Goal: Task Accomplishment & Management: Use online tool/utility

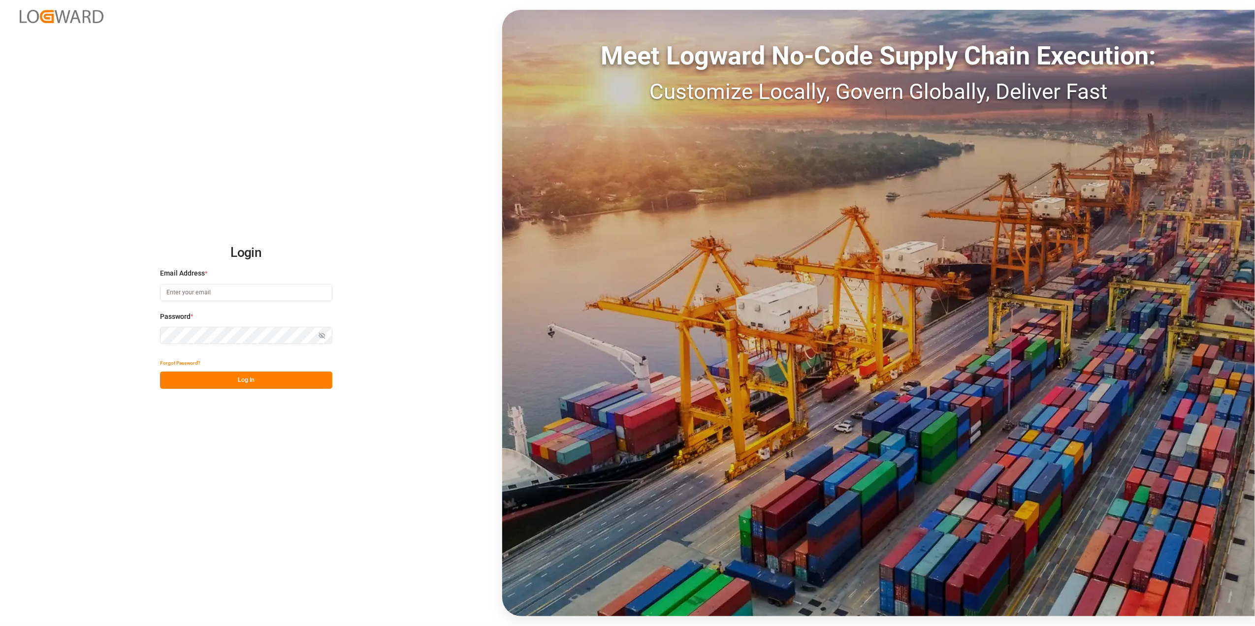
type input "[PERSON_NAME][EMAIL_ADDRESS][PERSON_NAME][DOMAIN_NAME]"
click at [302, 381] on button "Log In" at bounding box center [246, 380] width 172 height 17
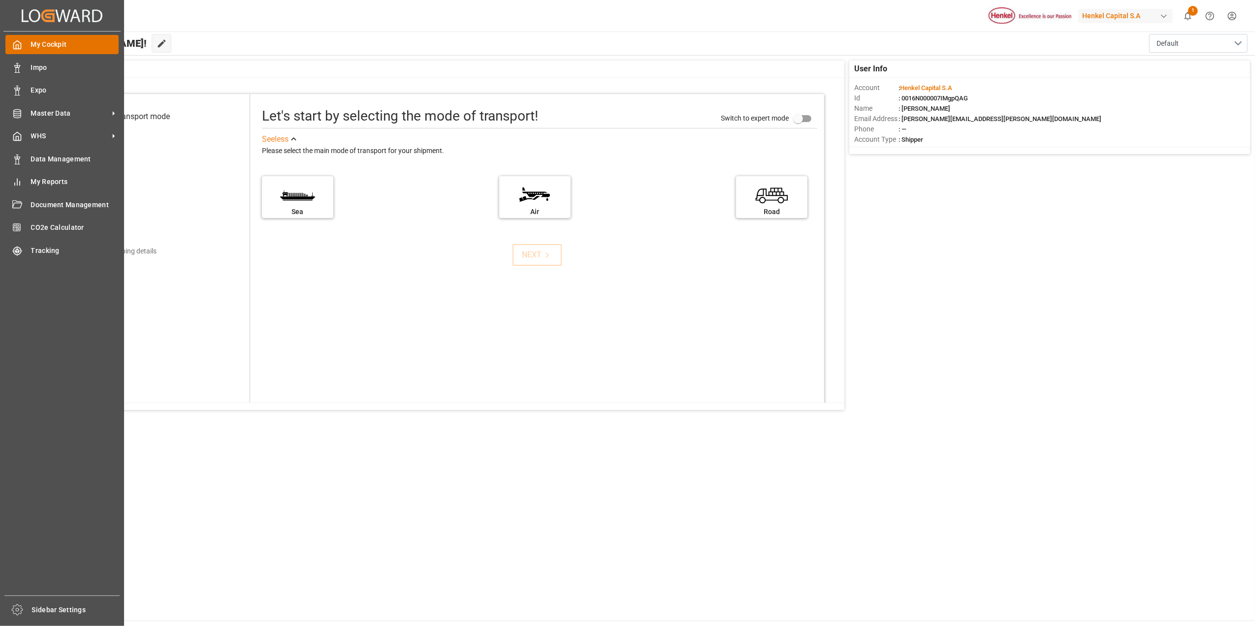
click at [19, 39] on div at bounding box center [13, 44] width 17 height 10
click at [40, 63] on span "Impo" at bounding box center [75, 68] width 88 height 10
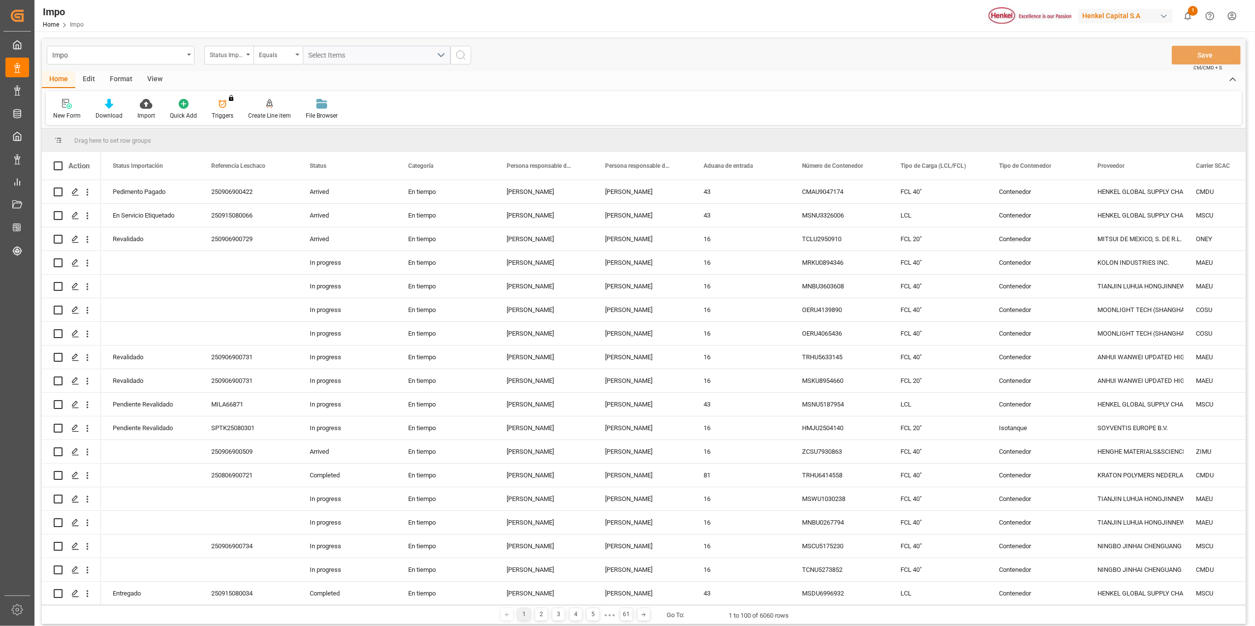
click at [119, 70] on div "Impo Status Importación Equals Select Items Save Ctrl/CMD + S" at bounding box center [644, 55] width 1204 height 32
click at [119, 78] on div "Format" at bounding box center [120, 79] width 37 height 17
click at [64, 101] on icon at bounding box center [67, 104] width 9 height 10
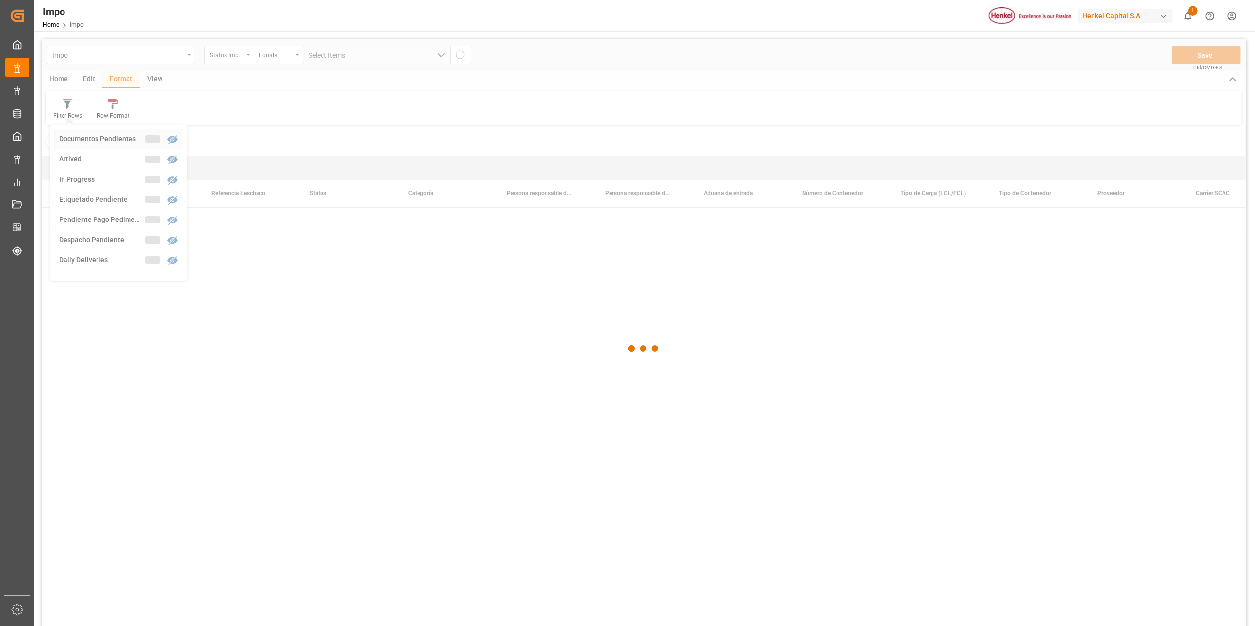
click at [95, 136] on div "Impo Status Importación Equals Select Items Save Ctrl/CMD + S Home Edit Format …" at bounding box center [644, 345] width 1204 height 613
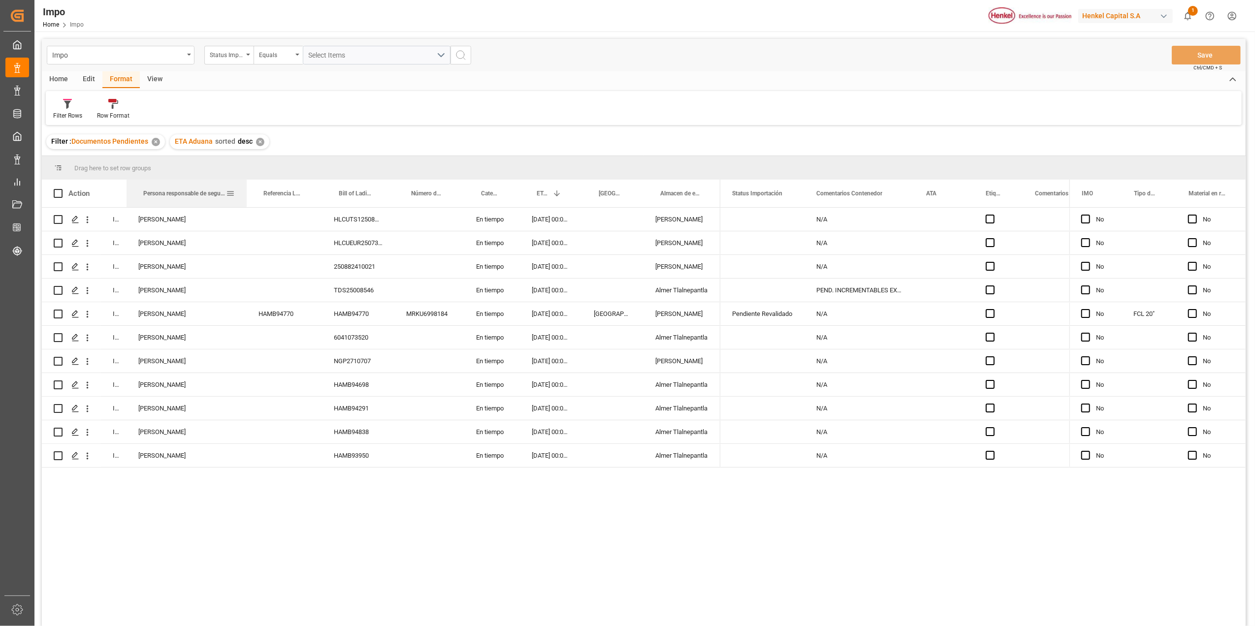
drag, startPoint x: 166, startPoint y: 192, endPoint x: 244, endPoint y: 197, distance: 78.5
click at [245, 197] on div at bounding box center [247, 194] width 4 height 28
click at [229, 195] on span at bounding box center [230, 193] width 9 height 9
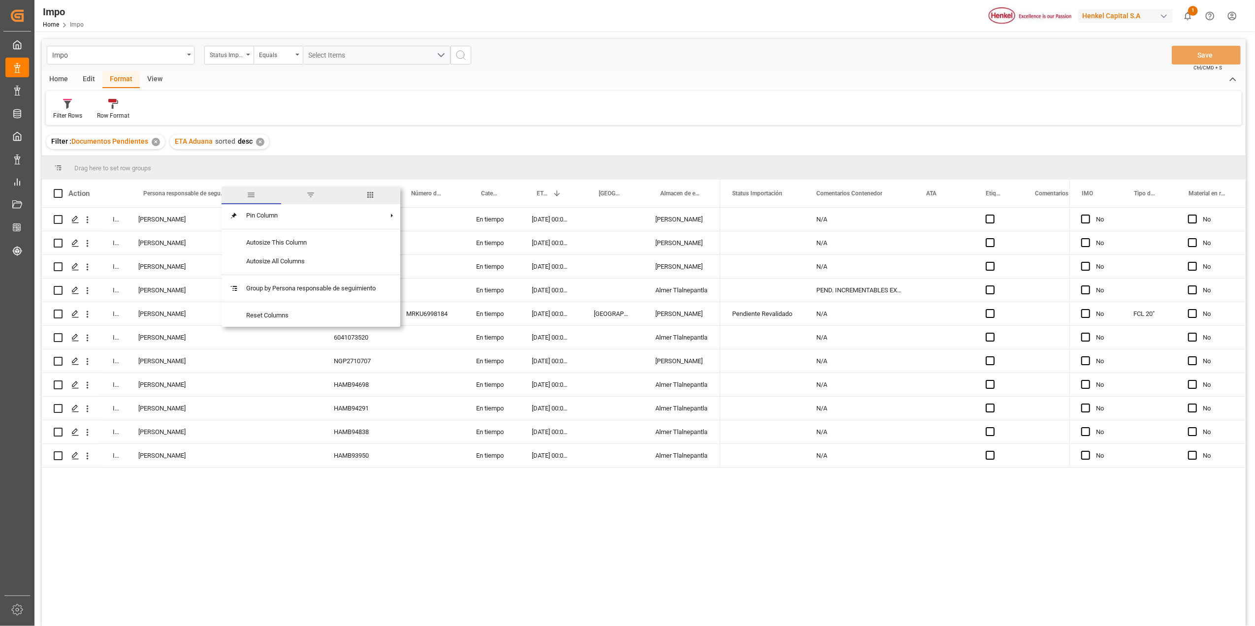
click at [309, 193] on span "filter" at bounding box center [311, 195] width 9 height 9
type input "[PERSON_NAME]"
drag, startPoint x: 276, startPoint y: 266, endPoint x: 278, endPoint y: 271, distance: 5.1
click at [278, 271] on div "Apply Clear" at bounding box center [276, 277] width 108 height 26
click at [279, 272] on button "Apply" at bounding box center [288, 277] width 18 height 10
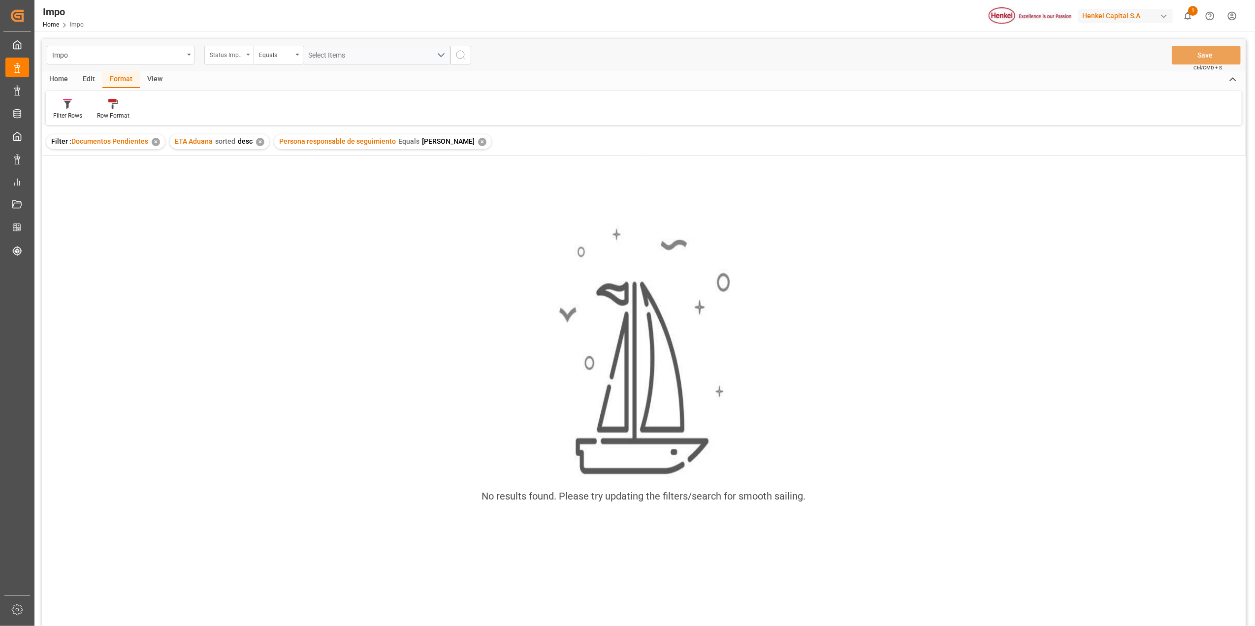
click at [239, 51] on div "Status Importación" at bounding box center [226, 53] width 33 height 11
type input "bill"
click at [255, 103] on div "Bill of Lading Number" at bounding box center [278, 100] width 147 height 21
click at [347, 58] on input "text" at bounding box center [377, 55] width 148 height 19
type input "1"
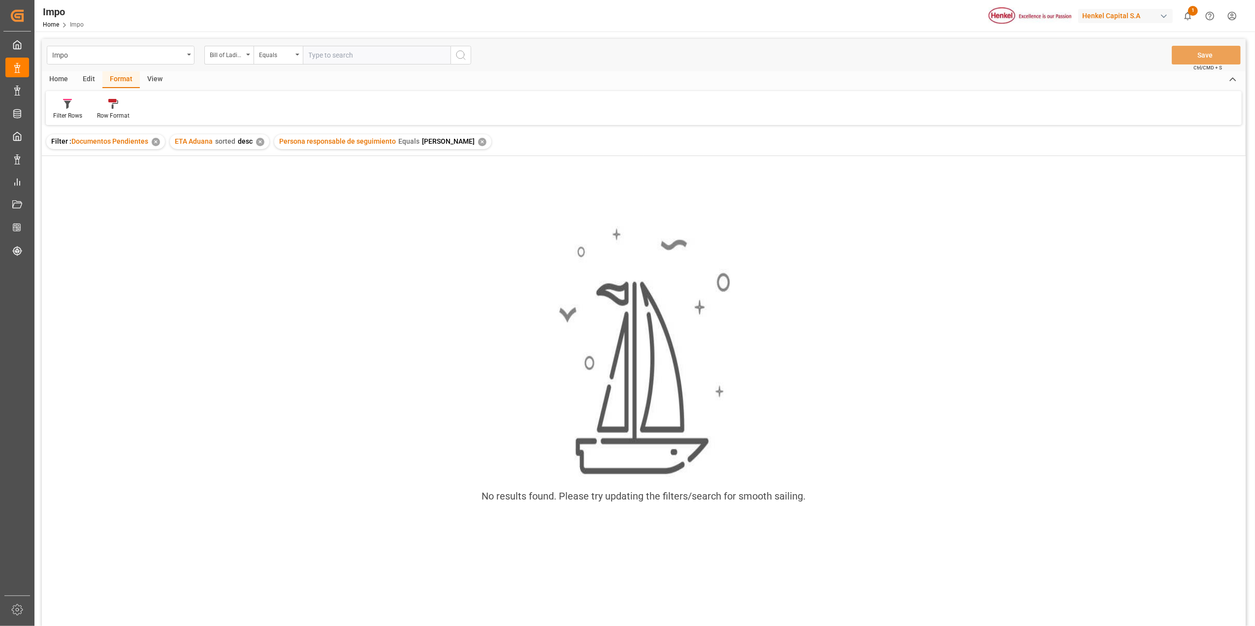
click at [345, 56] on input "text" at bounding box center [377, 55] width 148 height 19
paste input "VER280425"
type input "VER280425"
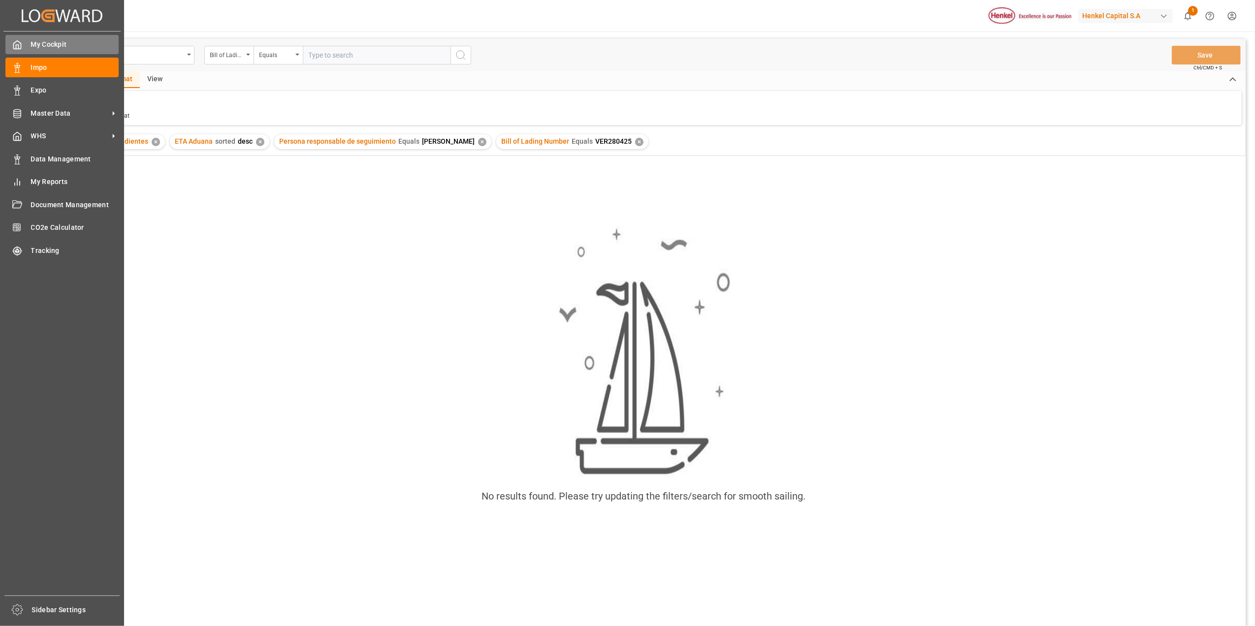
click at [20, 42] on icon at bounding box center [17, 45] width 10 height 10
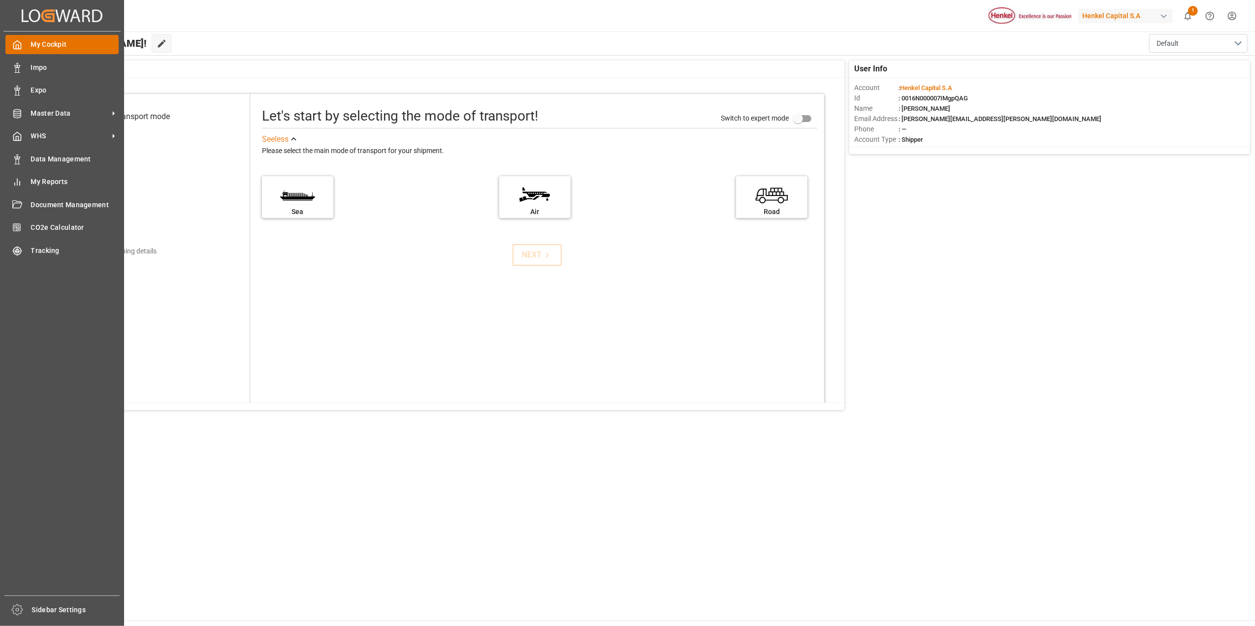
click at [62, 47] on span "My Cockpit" at bounding box center [75, 44] width 88 height 10
click at [40, 83] on div "Expo Expo" at bounding box center [61, 90] width 113 height 19
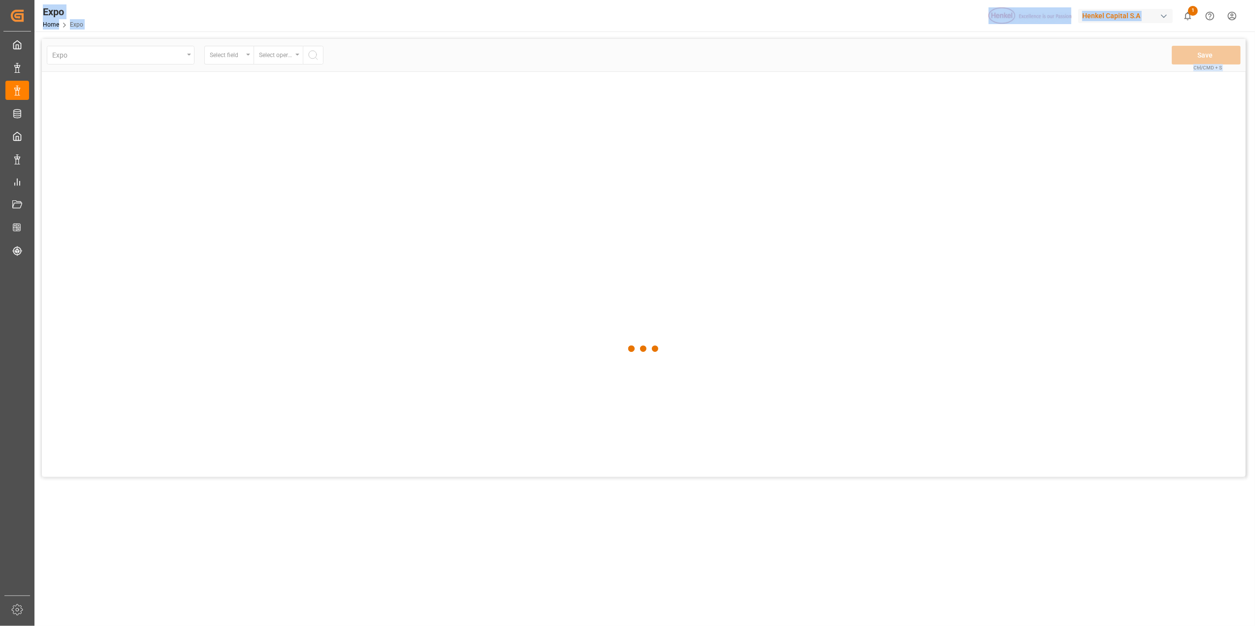
click at [41, 79] on main "Expo Select field Select operator Save Ctrl/CMD + S" at bounding box center [643, 333] width 1219 height 589
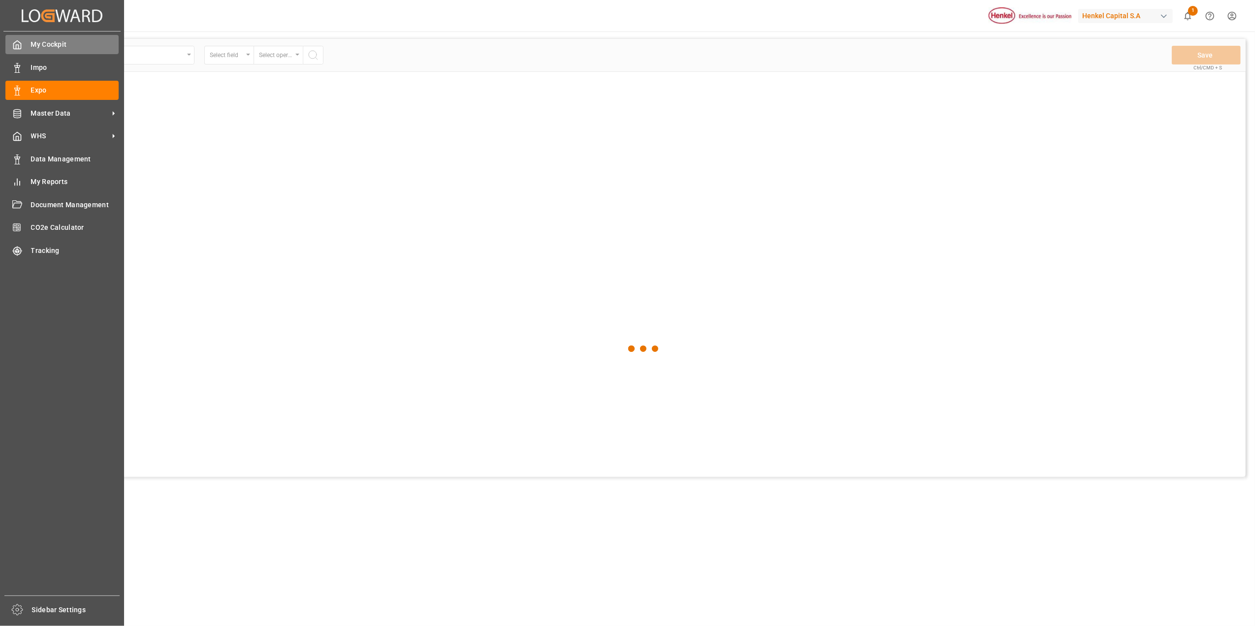
click at [28, 41] on div "My Cockpit My Cockpit" at bounding box center [61, 44] width 113 height 19
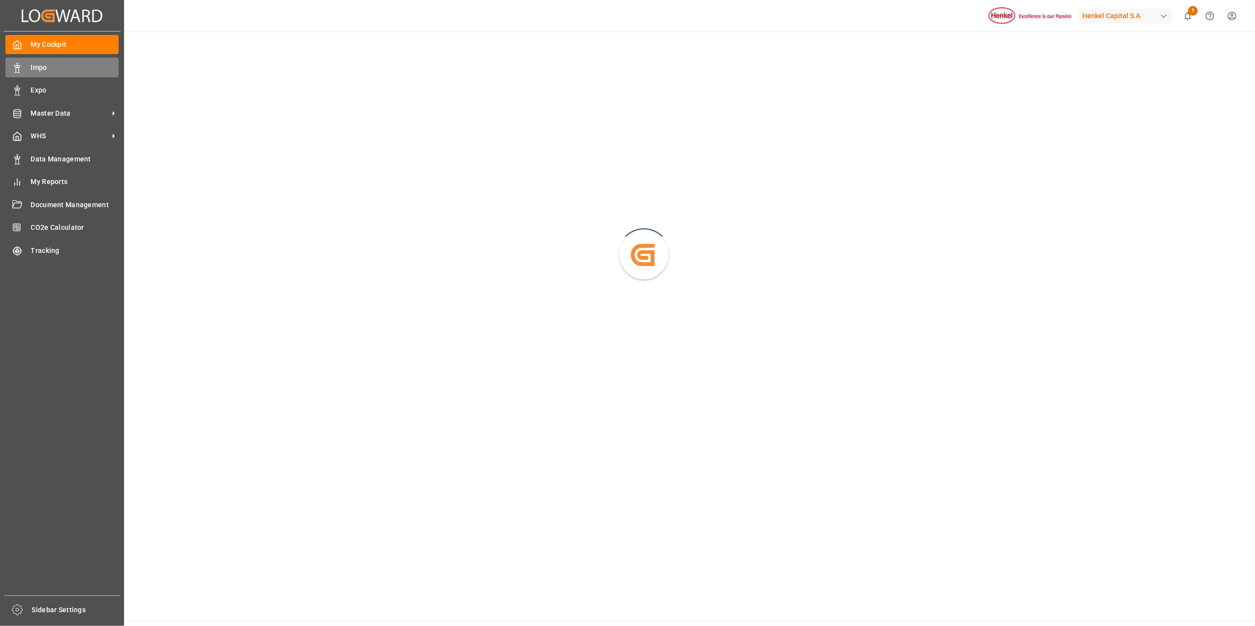
click at [39, 63] on span "Impo" at bounding box center [75, 68] width 88 height 10
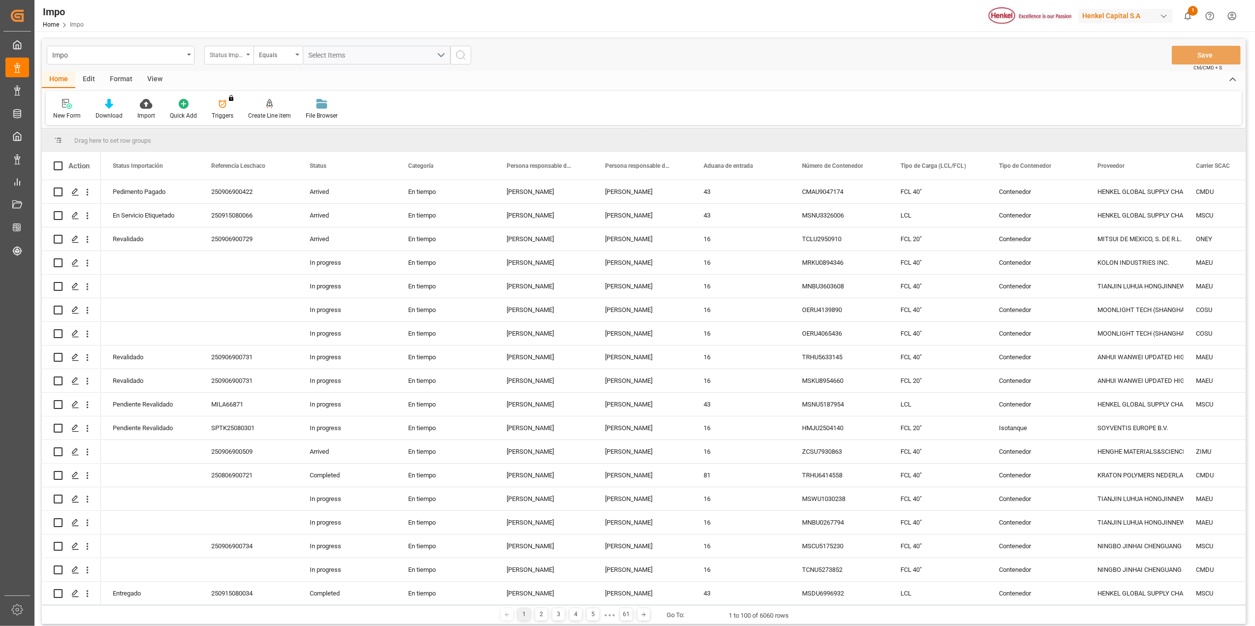
click at [253, 55] on div "Status Importación" at bounding box center [228, 55] width 49 height 19
type input "bill"
click at [257, 99] on div "Bill of Lading Number" at bounding box center [278, 100] width 147 height 21
click at [325, 59] on input "text" at bounding box center [377, 55] width 148 height 19
type input "VER280425"
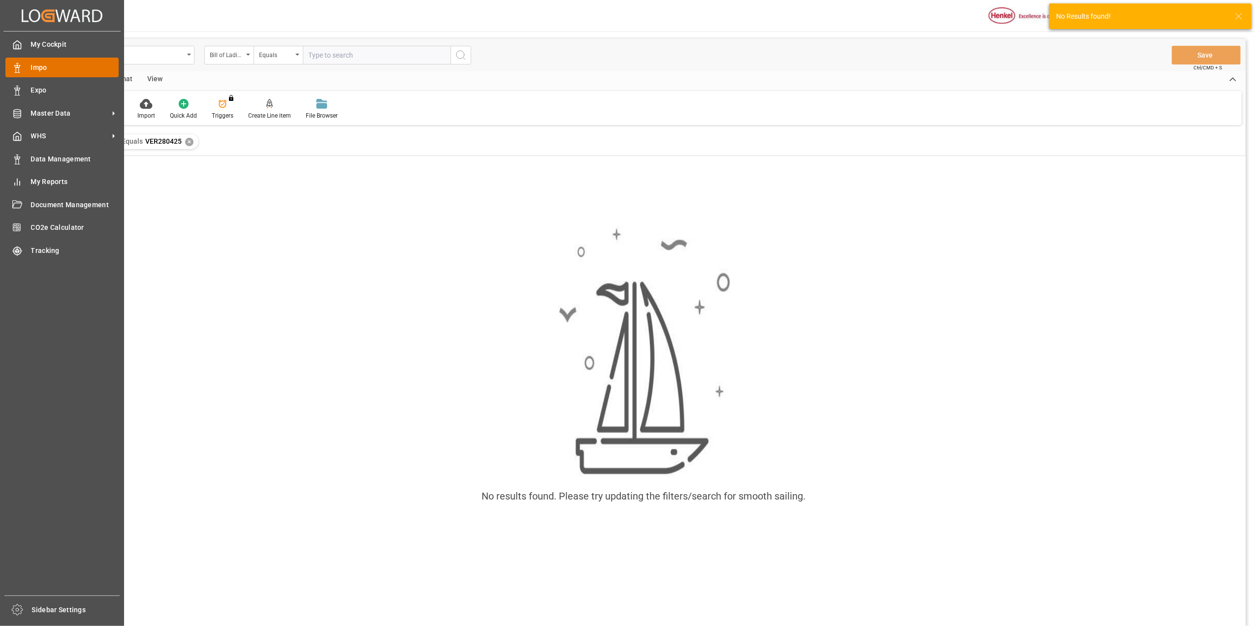
click at [18, 60] on div "Impo Impo" at bounding box center [61, 67] width 113 height 19
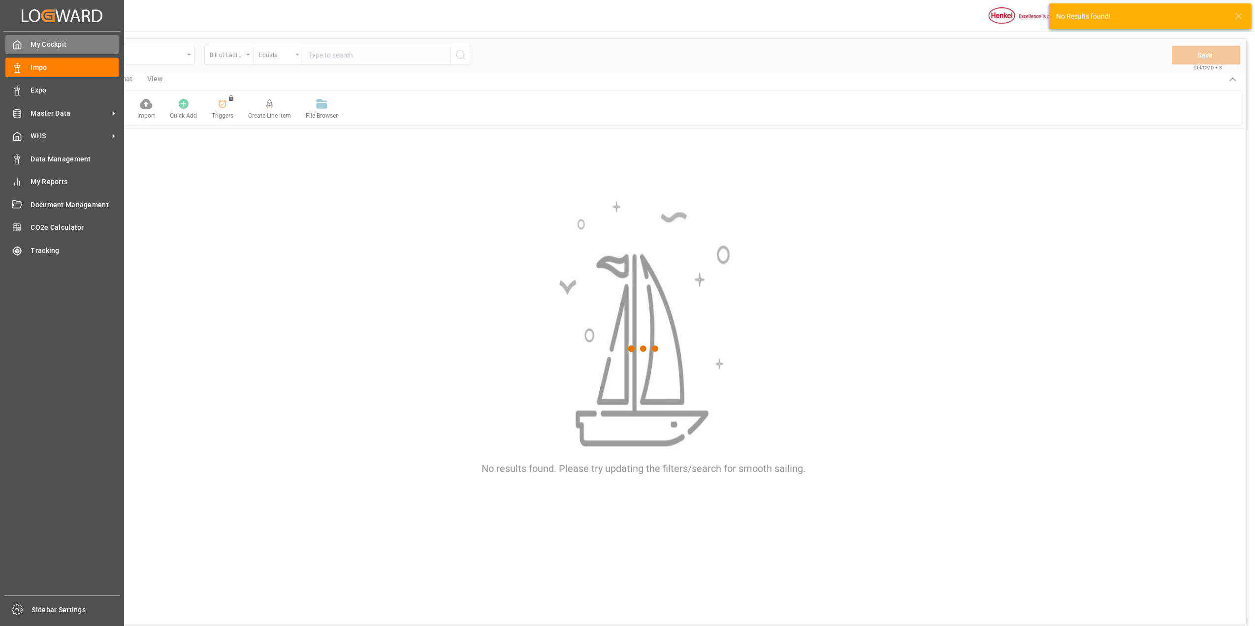
click at [62, 46] on span "My Cockpit" at bounding box center [75, 44] width 88 height 10
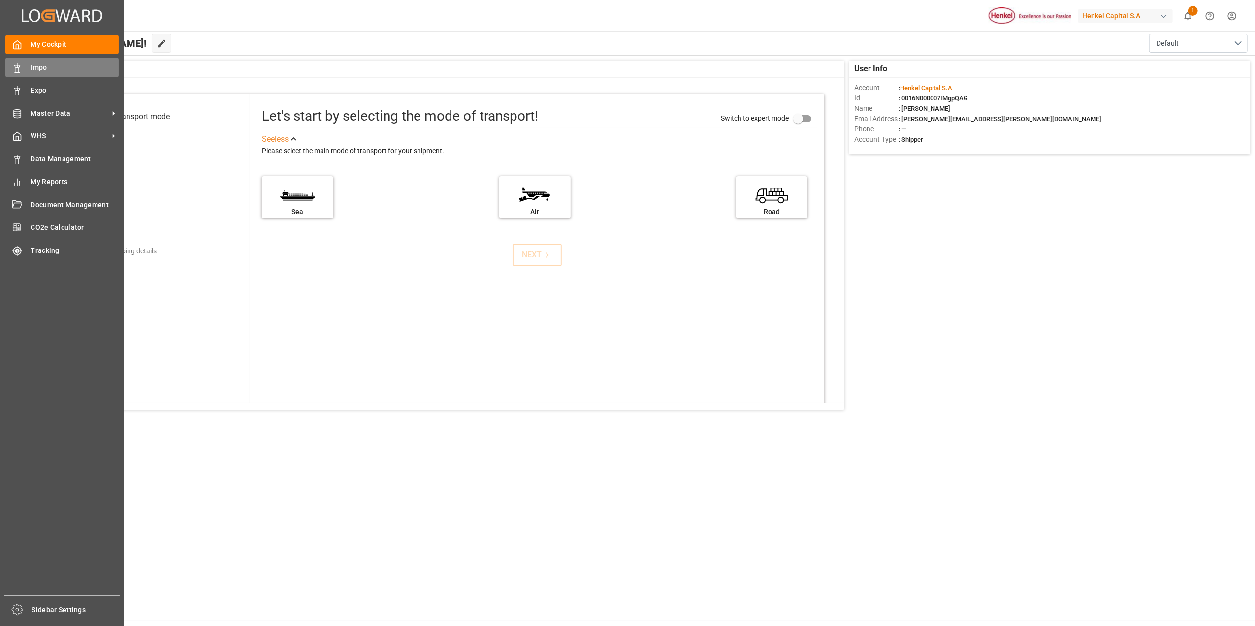
click at [39, 64] on span "Impo" at bounding box center [75, 68] width 88 height 10
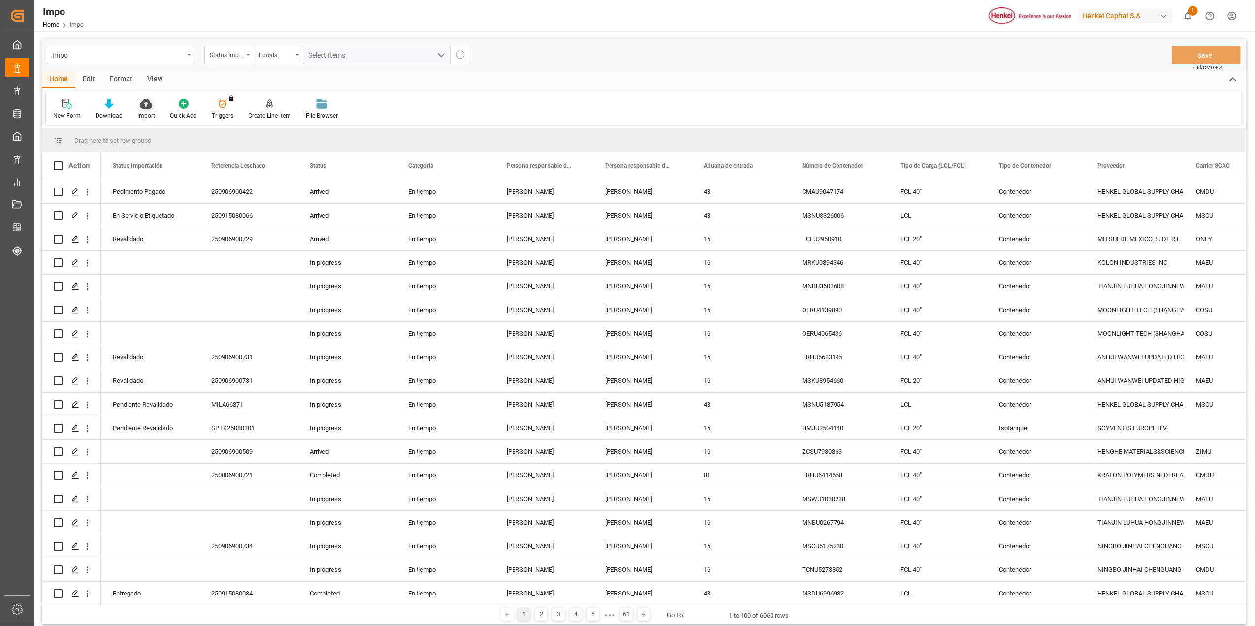
click at [147, 106] on icon at bounding box center [146, 104] width 12 height 10
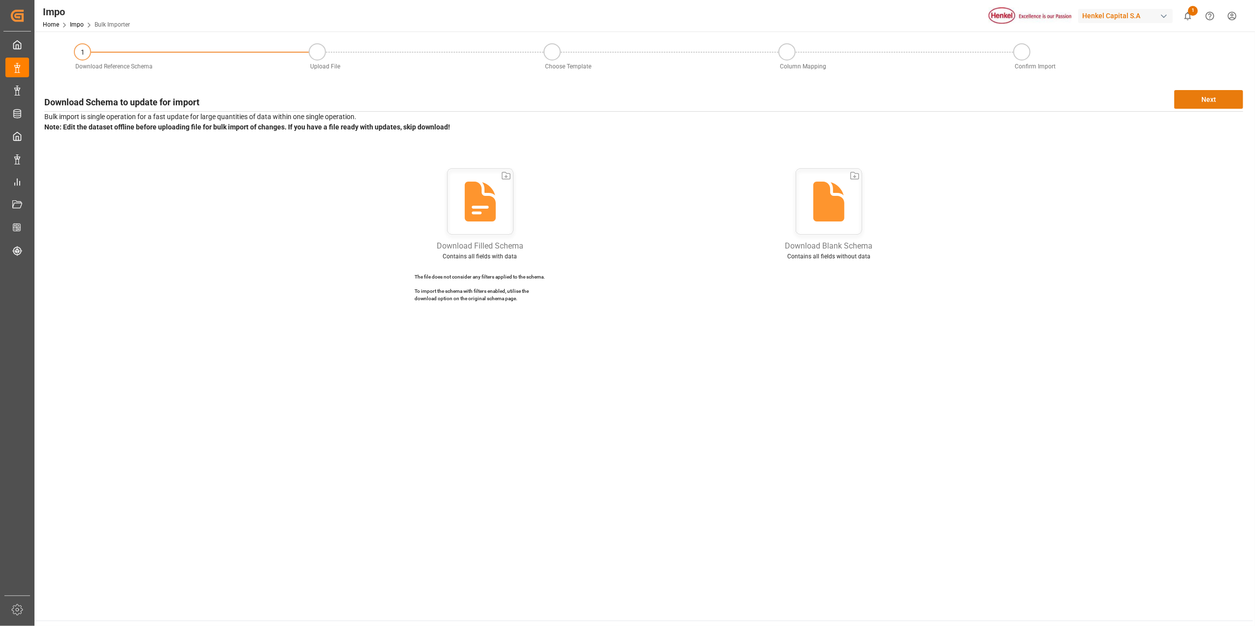
click at [1196, 98] on button "Next" at bounding box center [1208, 99] width 69 height 19
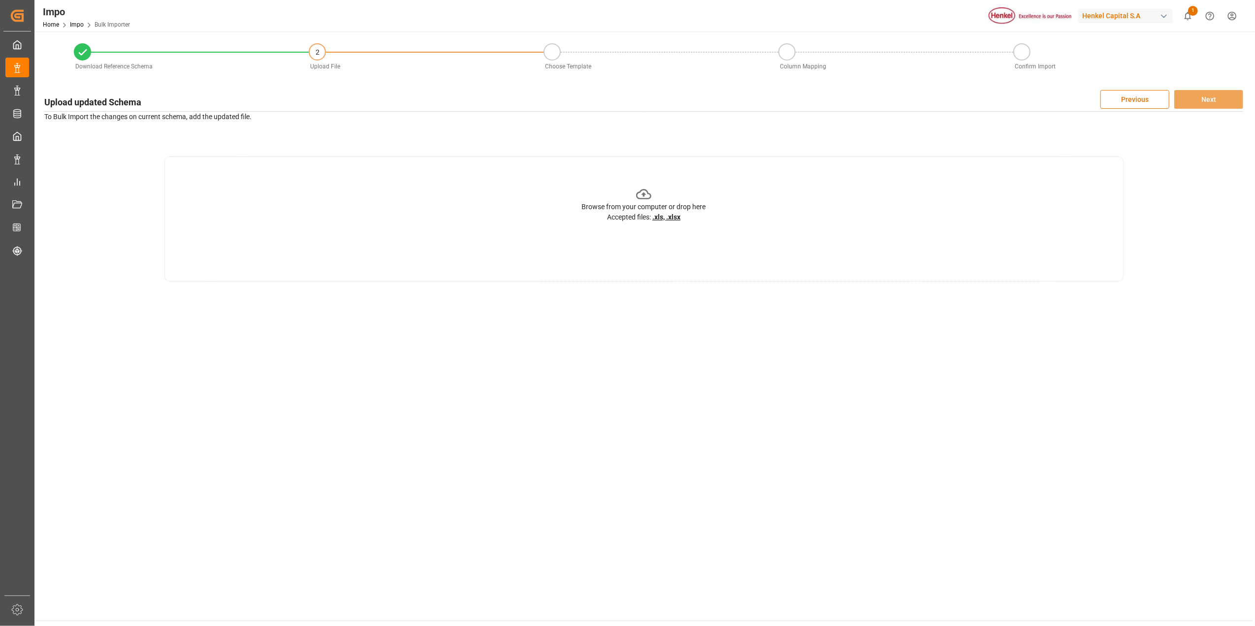
click at [660, 213] on u ".xls, .xlsx" at bounding box center [666, 217] width 28 height 8
click at [650, 193] on icon at bounding box center [643, 194] width 15 height 15
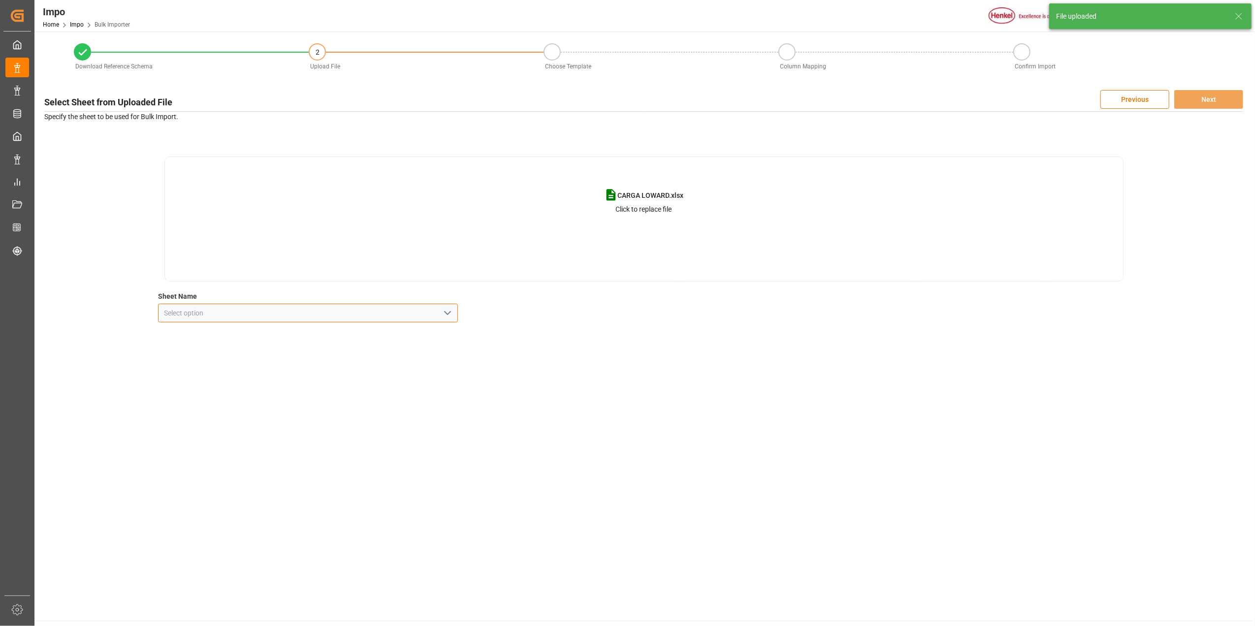
click at [311, 317] on input at bounding box center [308, 313] width 300 height 19
click at [445, 312] on polyline "open menu" at bounding box center [448, 313] width 6 height 3
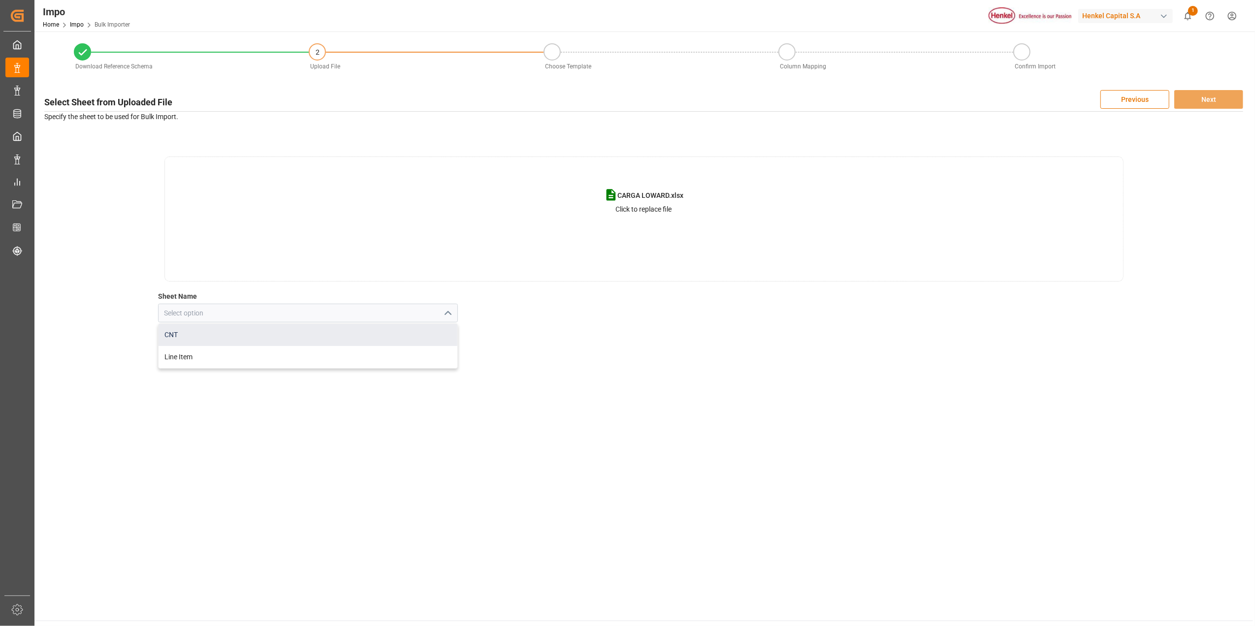
click at [195, 330] on div "CNT" at bounding box center [308, 335] width 299 height 22
type input "CNT"
click at [1212, 99] on button "Next" at bounding box center [1208, 99] width 69 height 19
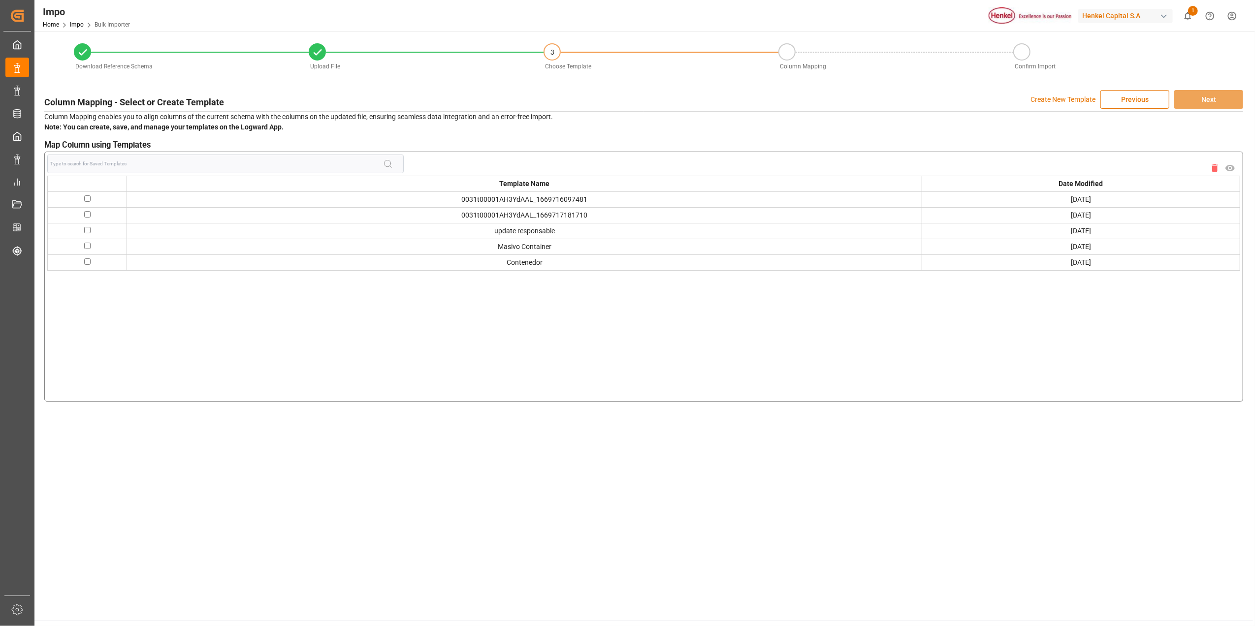
click at [91, 241] on td at bounding box center [87, 247] width 79 height 16
click at [89, 246] on input "checkbox" at bounding box center [87, 246] width 6 height 6
checkbox input "true"
click at [1212, 97] on button "Next" at bounding box center [1208, 99] width 69 height 19
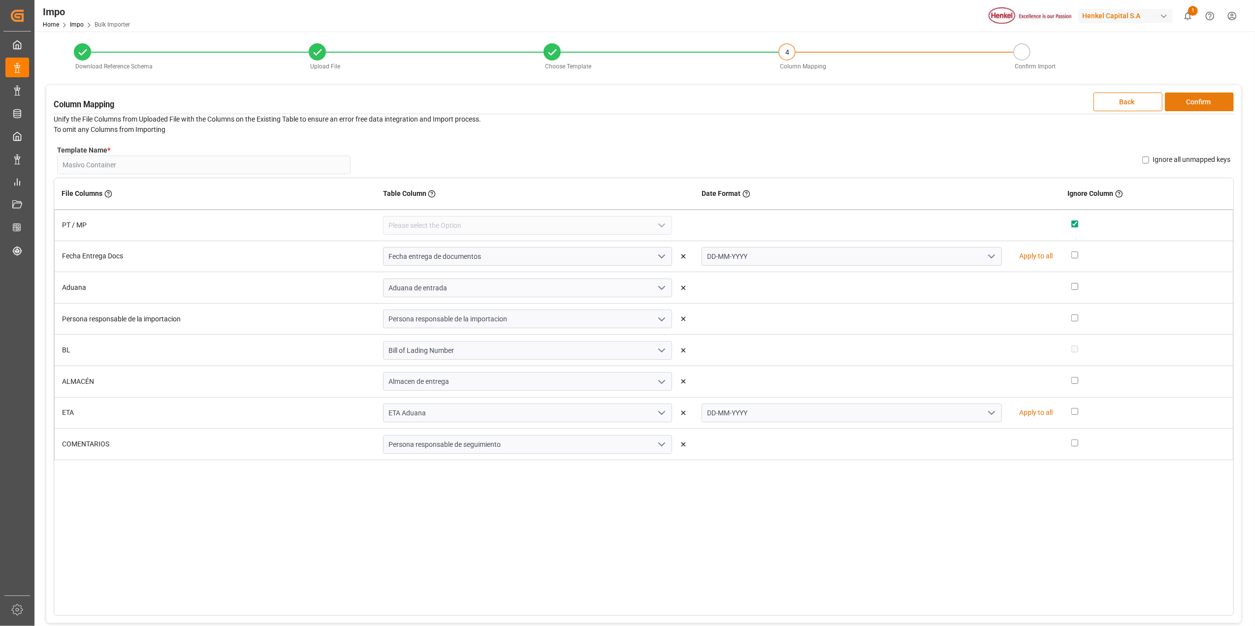
click at [1208, 105] on button "Confirm" at bounding box center [1199, 102] width 69 height 19
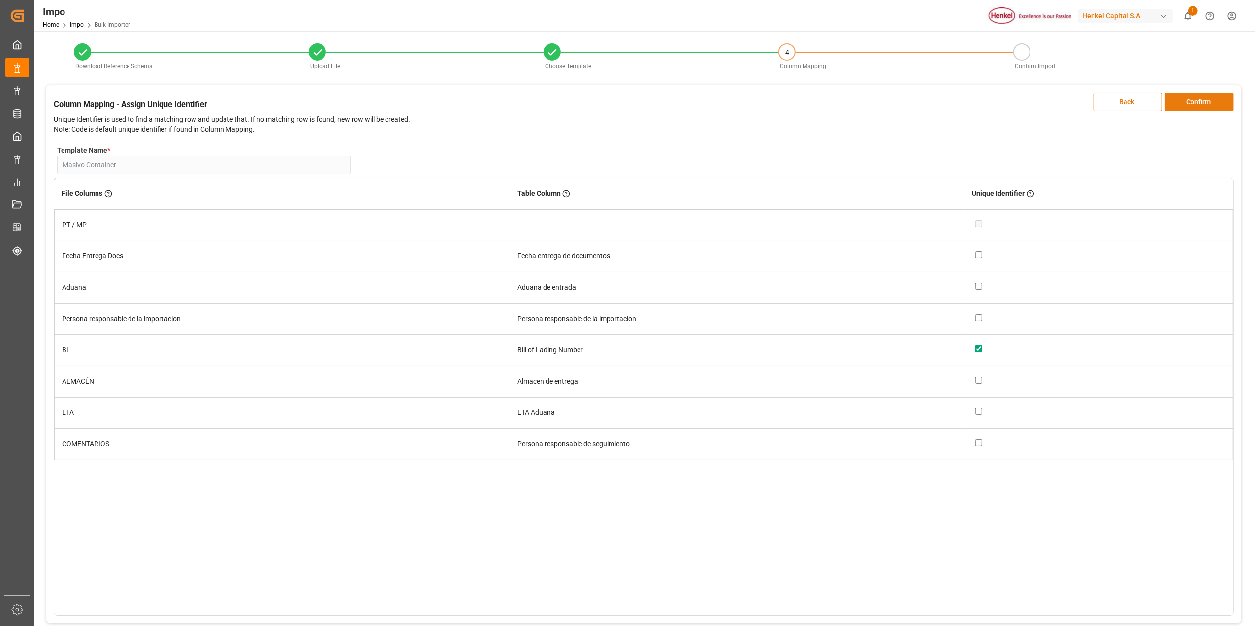
click at [1208, 105] on button "Confirm" at bounding box center [1199, 102] width 69 height 19
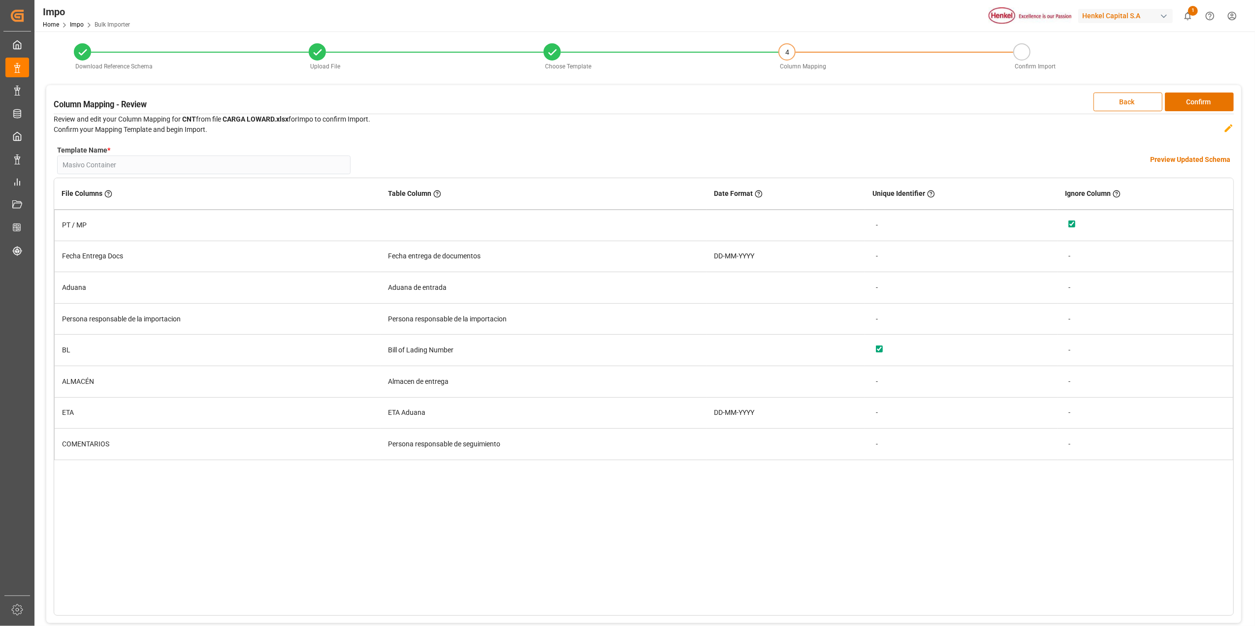
click at [1196, 160] on h4 "Preview Updated Schema" at bounding box center [1190, 160] width 80 height 10
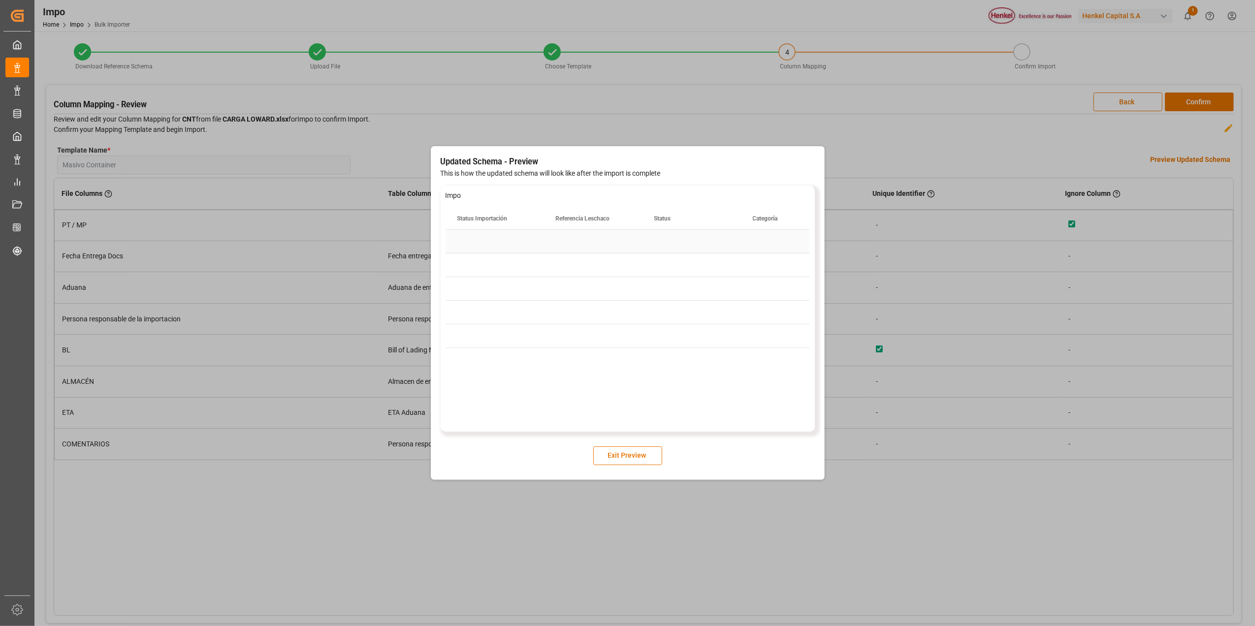
click at [486, 234] on div "Press SPACE to select this row." at bounding box center [495, 241] width 98 height 23
drag, startPoint x: 543, startPoint y: 216, endPoint x: 547, endPoint y: 226, distance: 11.9
click at [547, 226] on div at bounding box center [549, 219] width 4 height 22
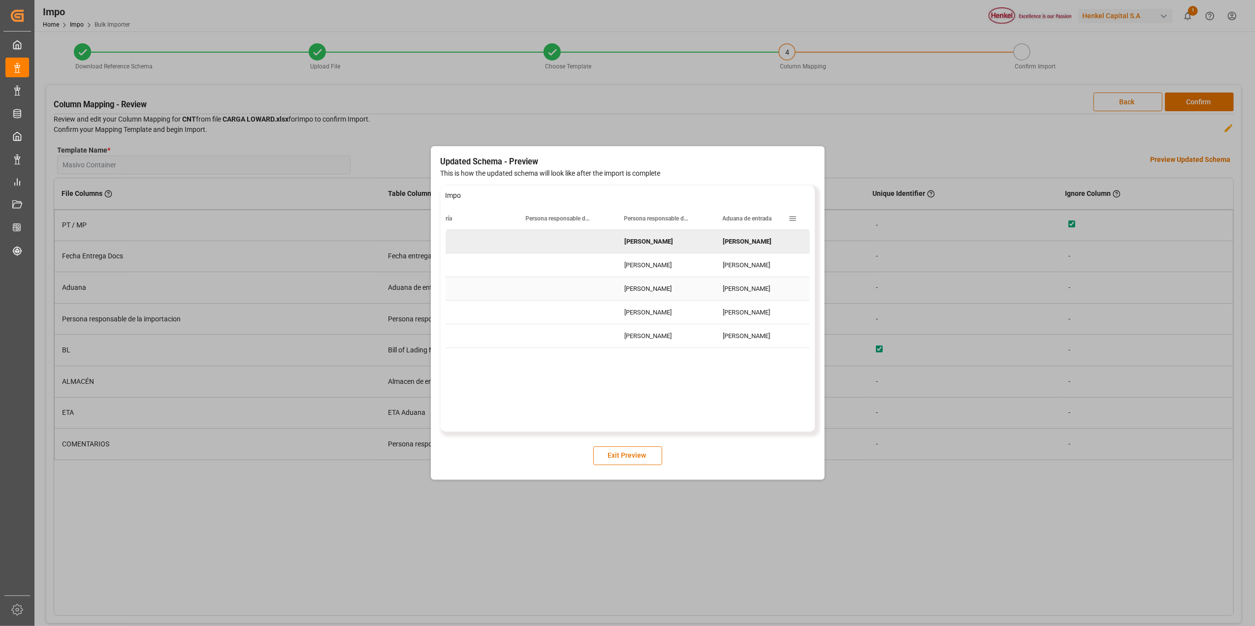
scroll to position [0, 330]
click at [652, 457] on button "Exit Preview" at bounding box center [627, 456] width 69 height 19
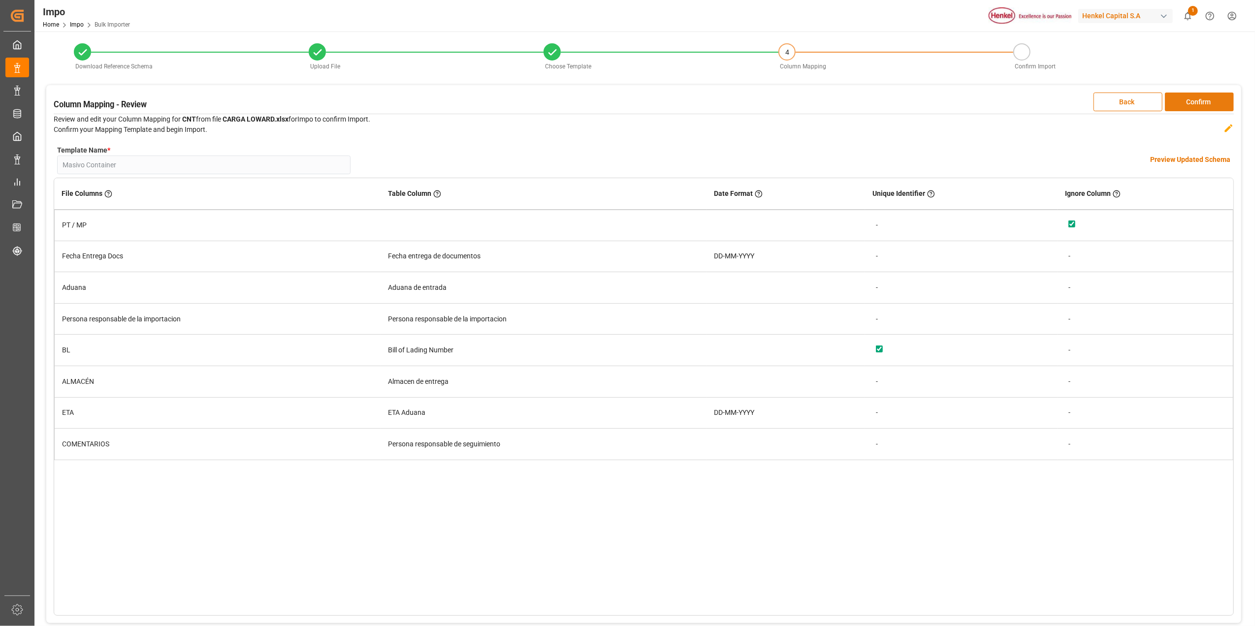
click at [1193, 97] on button "Confirm" at bounding box center [1199, 102] width 69 height 19
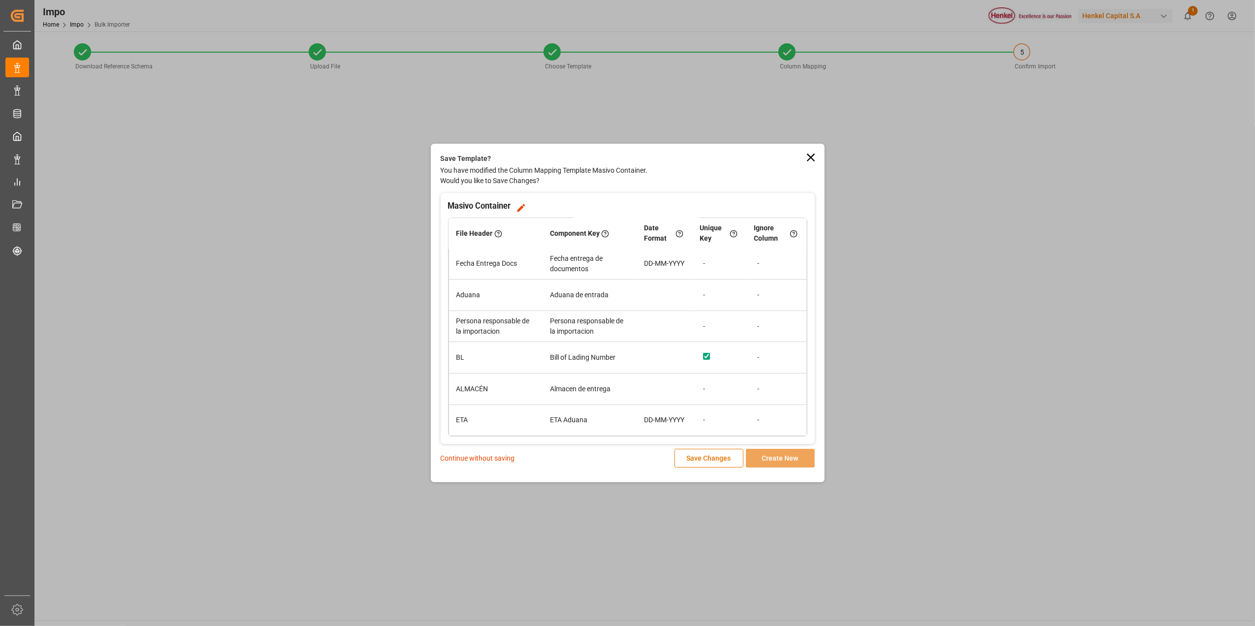
scroll to position [64, 0]
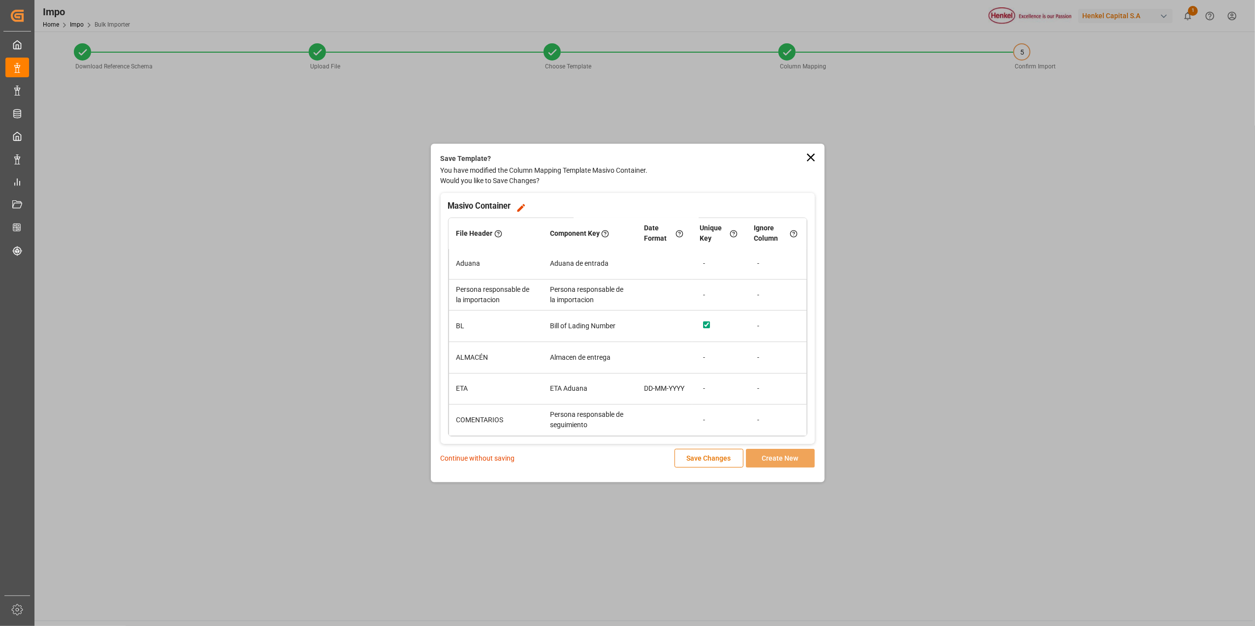
click at [470, 459] on p "Continue without saving" at bounding box center [478, 458] width 74 height 10
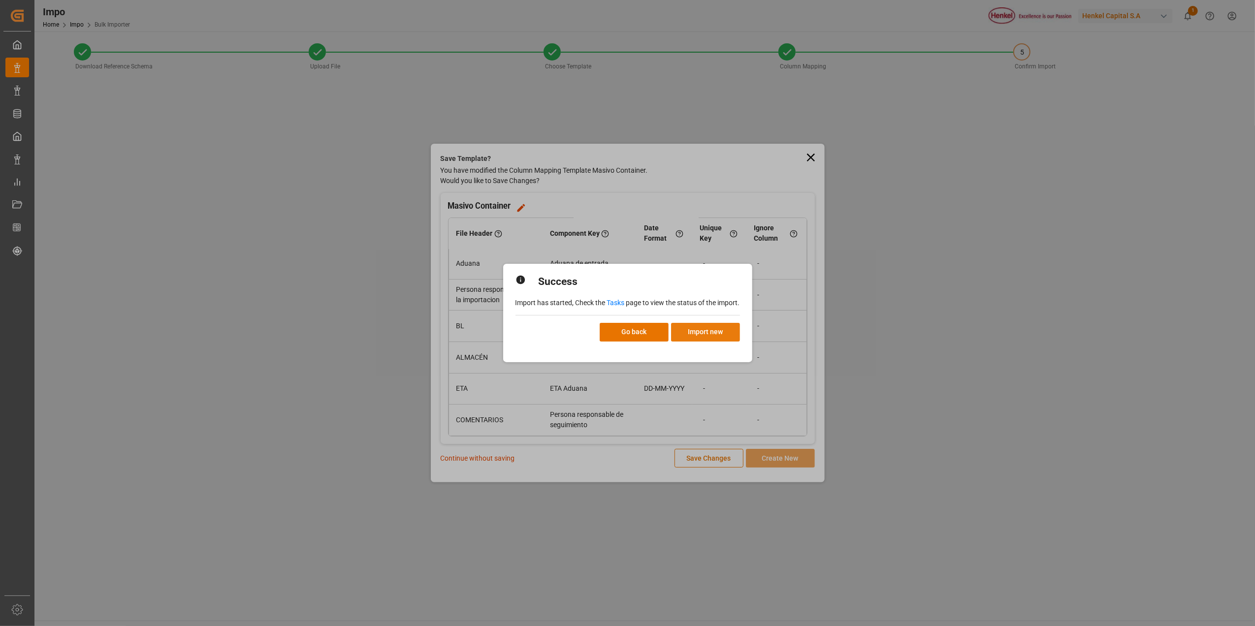
click at [723, 335] on button "Import new" at bounding box center [705, 332] width 69 height 19
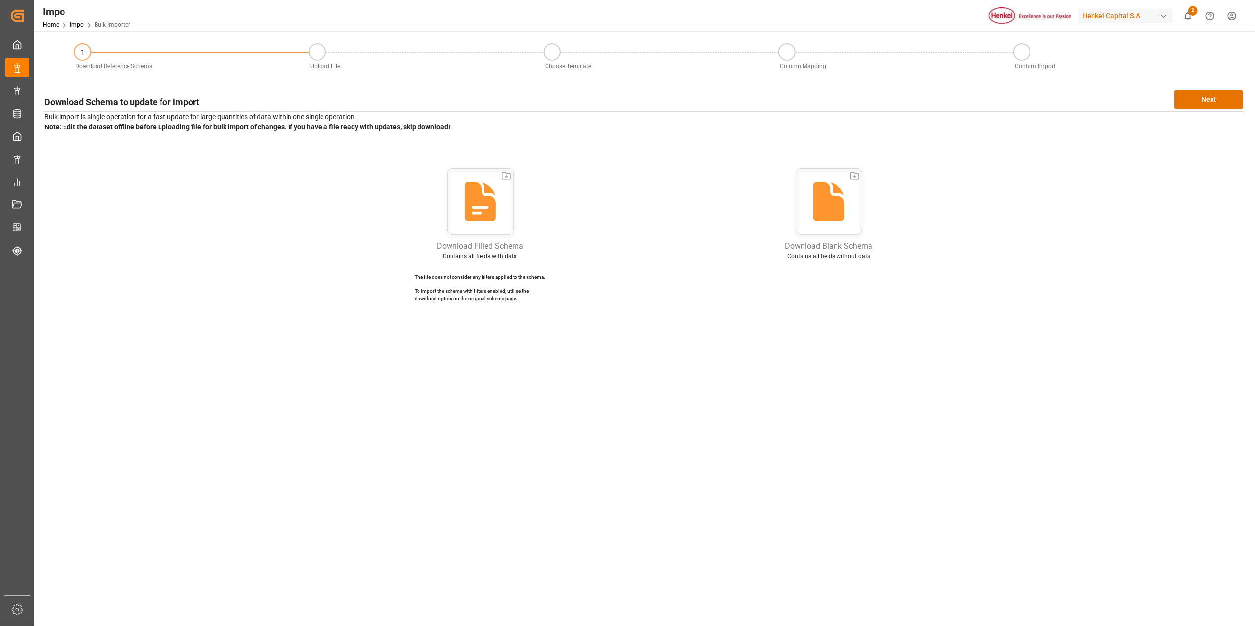
click at [273, 268] on div "Download Filled Schema Contains all fields with data The file does not consider…" at bounding box center [643, 238] width 1199 height 142
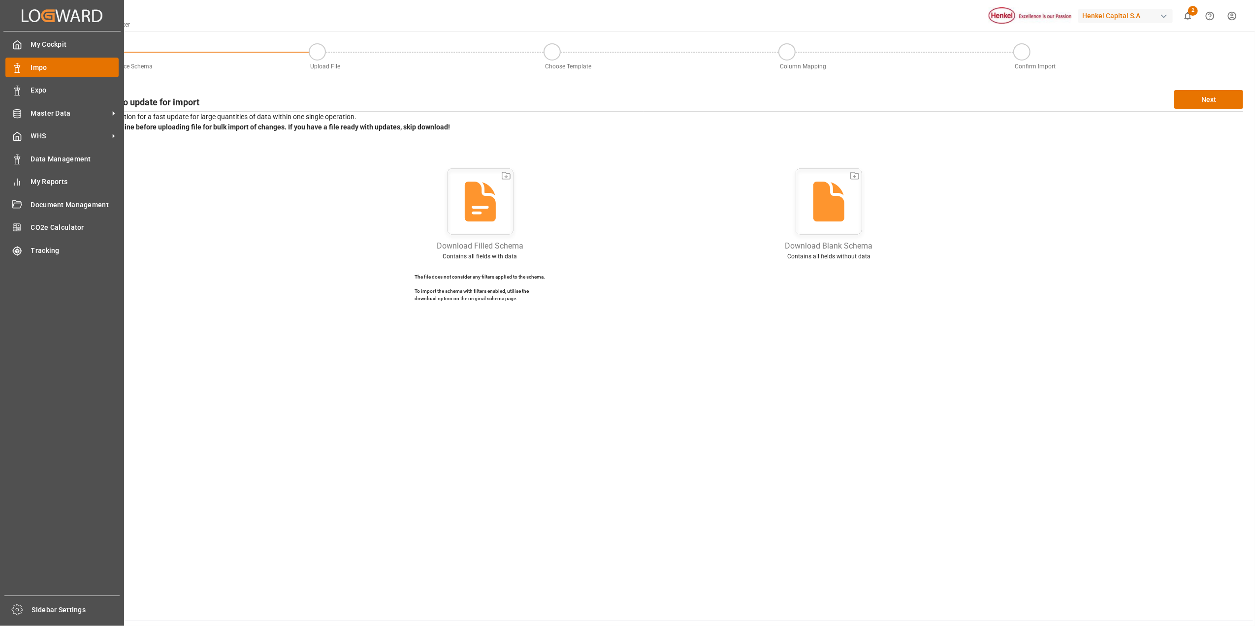
click at [28, 66] on div "Impo Impo" at bounding box center [61, 67] width 113 height 19
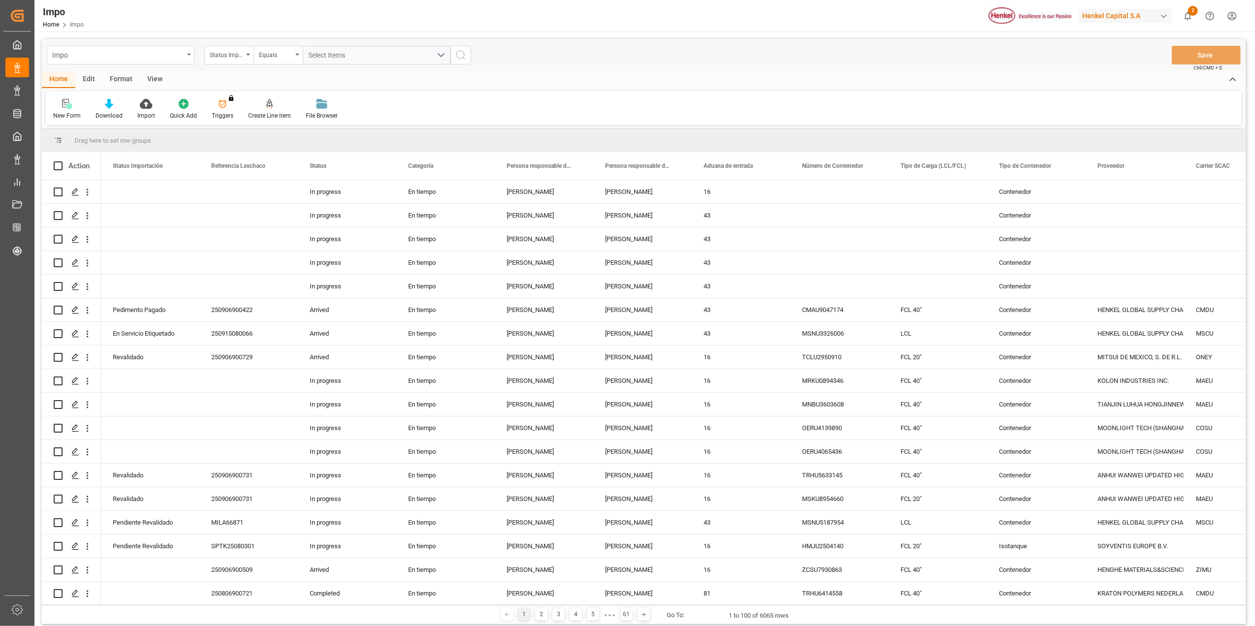
click at [181, 58] on div "Impo" at bounding box center [117, 54] width 131 height 12
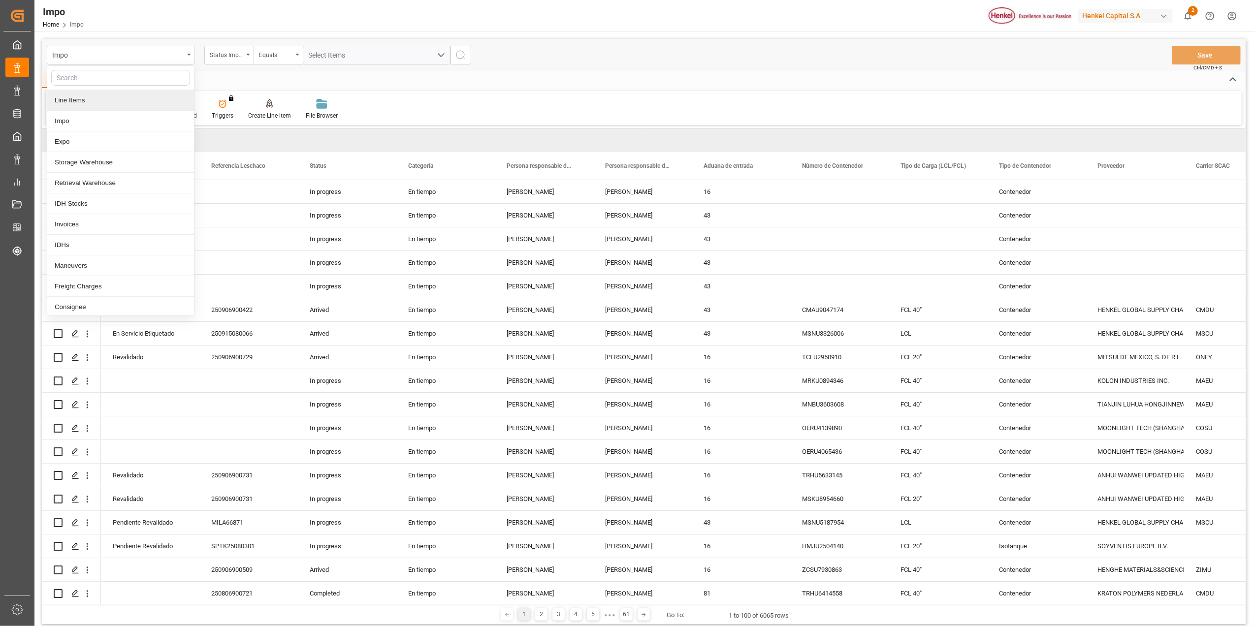
click at [92, 97] on div "Line Items" at bounding box center [120, 100] width 147 height 21
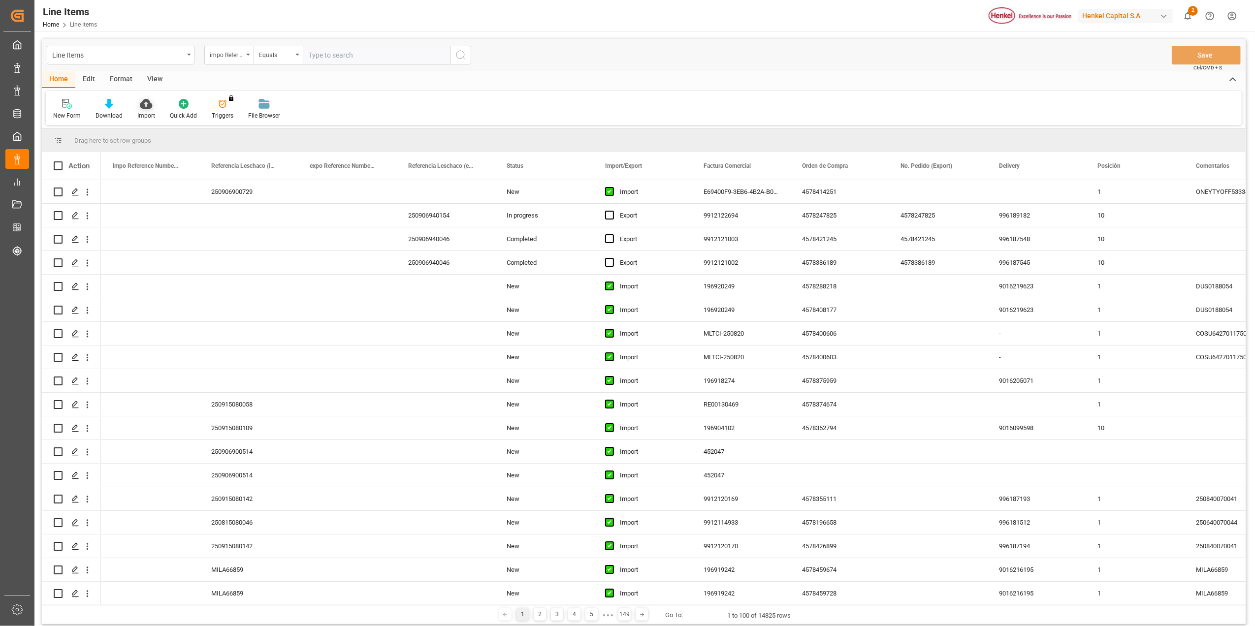
click at [140, 103] on icon at bounding box center [146, 104] width 12 height 10
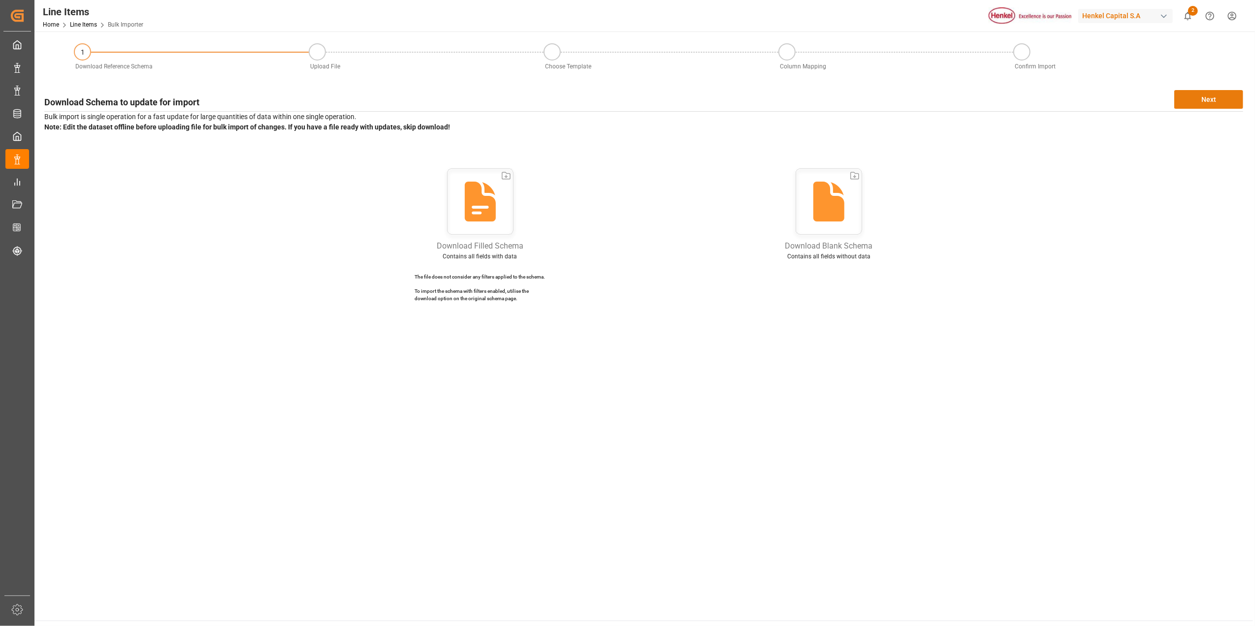
click at [1221, 97] on button "Next" at bounding box center [1208, 99] width 69 height 19
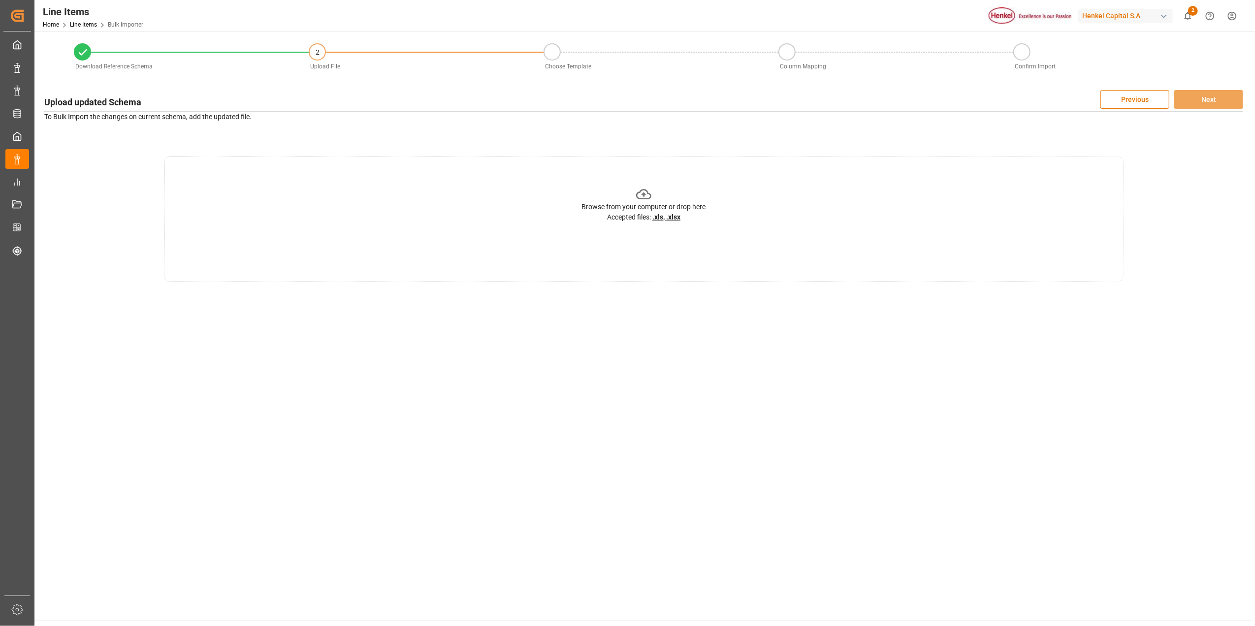
click at [615, 188] on div "Browse from your computer or drop here Accepted files: .xls, .xlsx" at bounding box center [644, 205] width 124 height 36
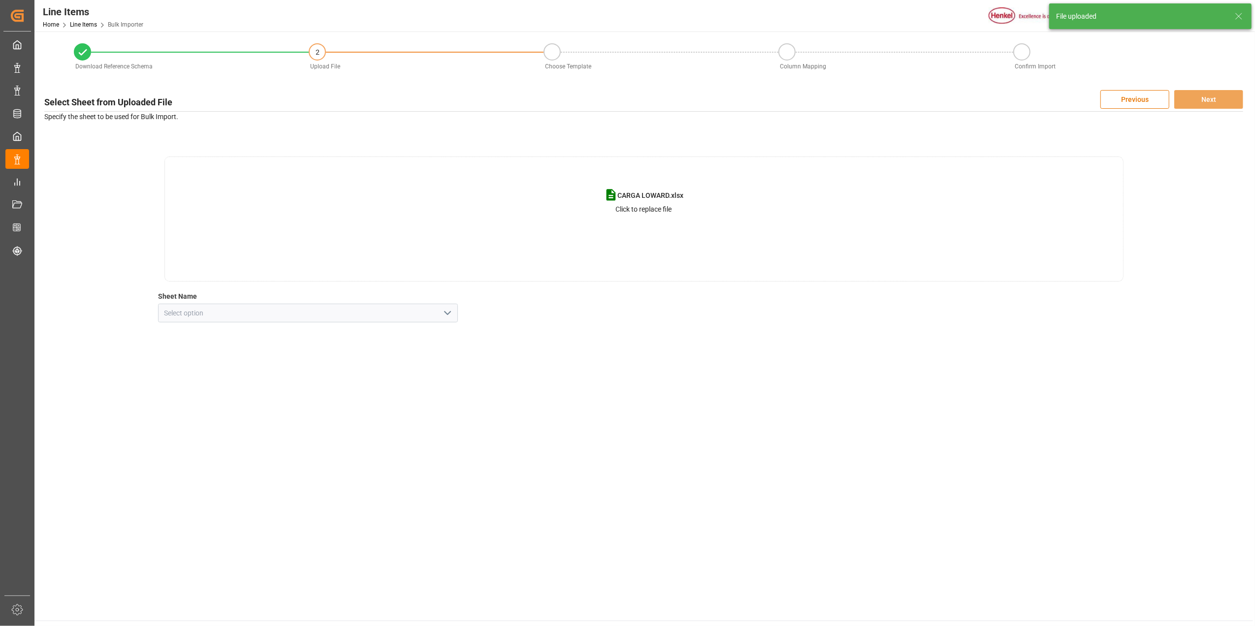
click at [440, 308] on button "open menu" at bounding box center [447, 313] width 15 height 15
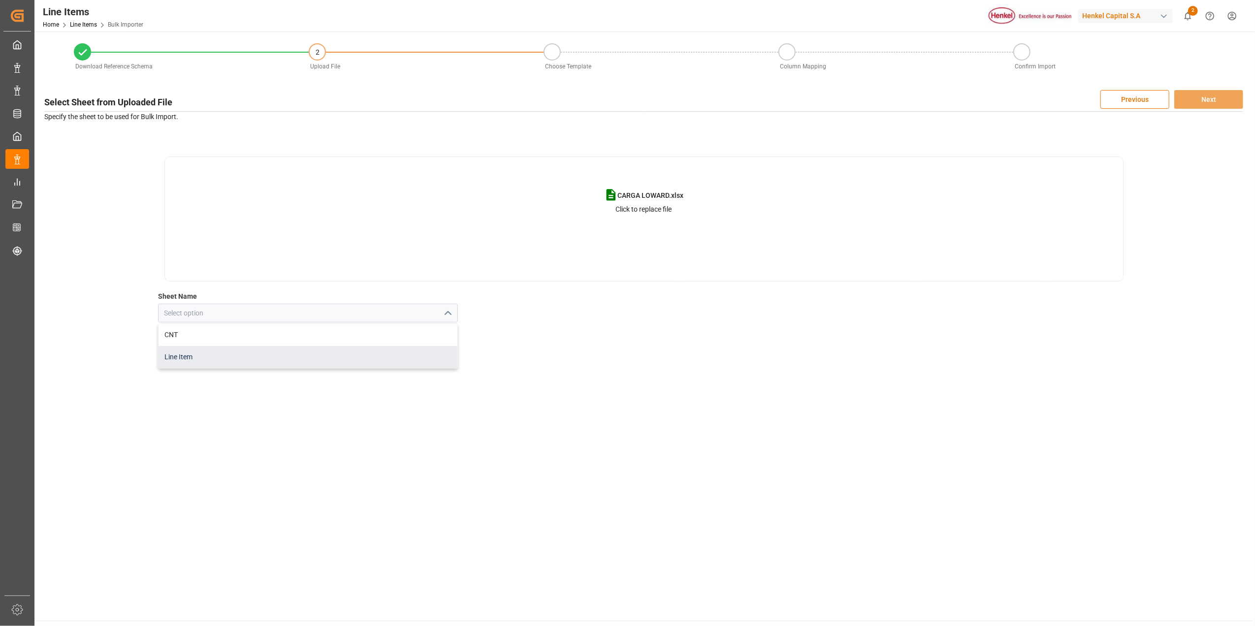
click at [211, 359] on div "Line Item" at bounding box center [308, 357] width 299 height 22
type input "Line Item"
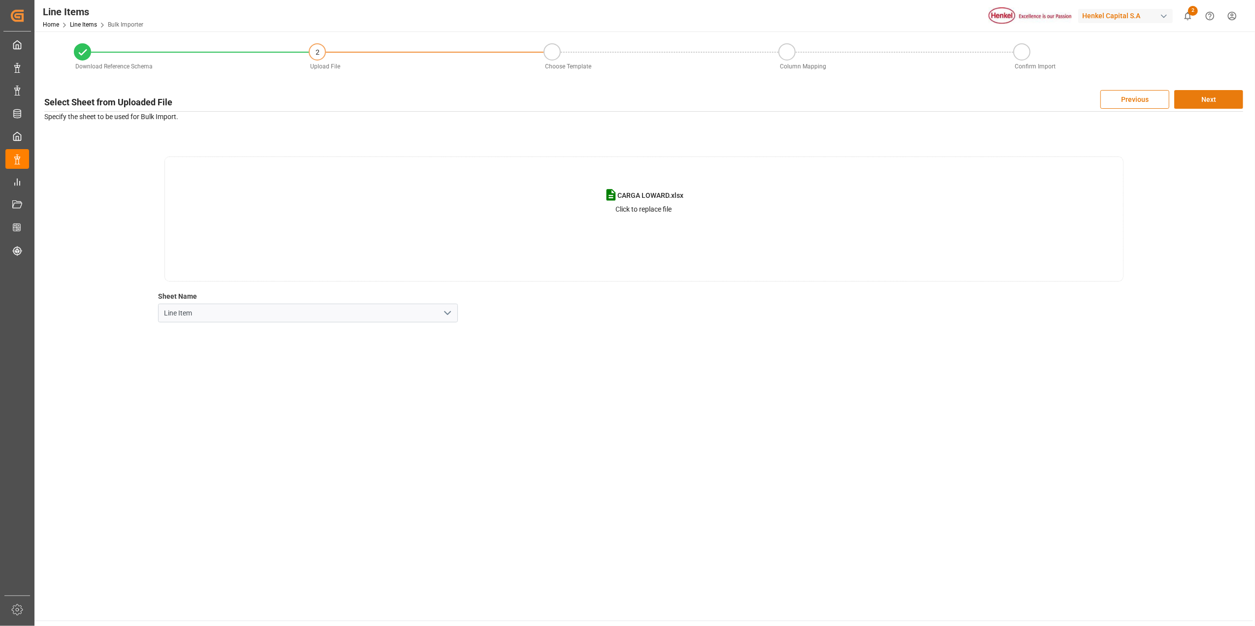
click at [1211, 101] on button "Next" at bounding box center [1208, 99] width 69 height 19
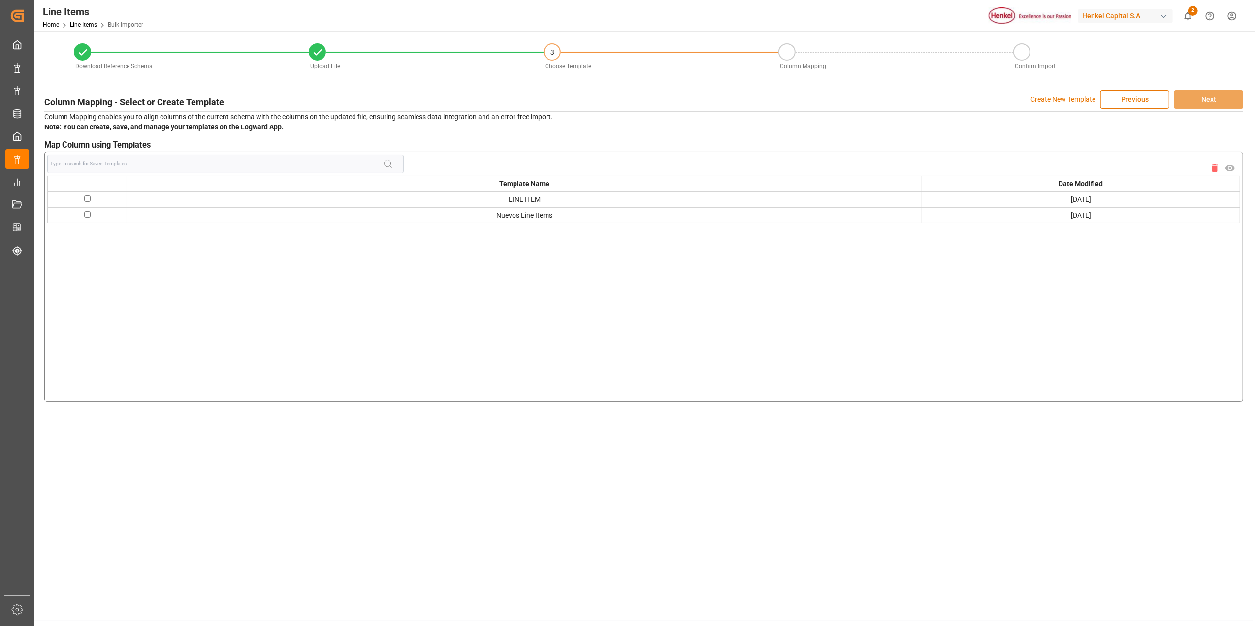
click at [560, 212] on td "Nuevos Line Items" at bounding box center [524, 215] width 795 height 16
click at [91, 213] on td at bounding box center [87, 215] width 79 height 16
click at [88, 215] on input "checkbox" at bounding box center [87, 214] width 6 height 6
checkbox input "true"
click at [1198, 96] on button "Next" at bounding box center [1208, 99] width 69 height 19
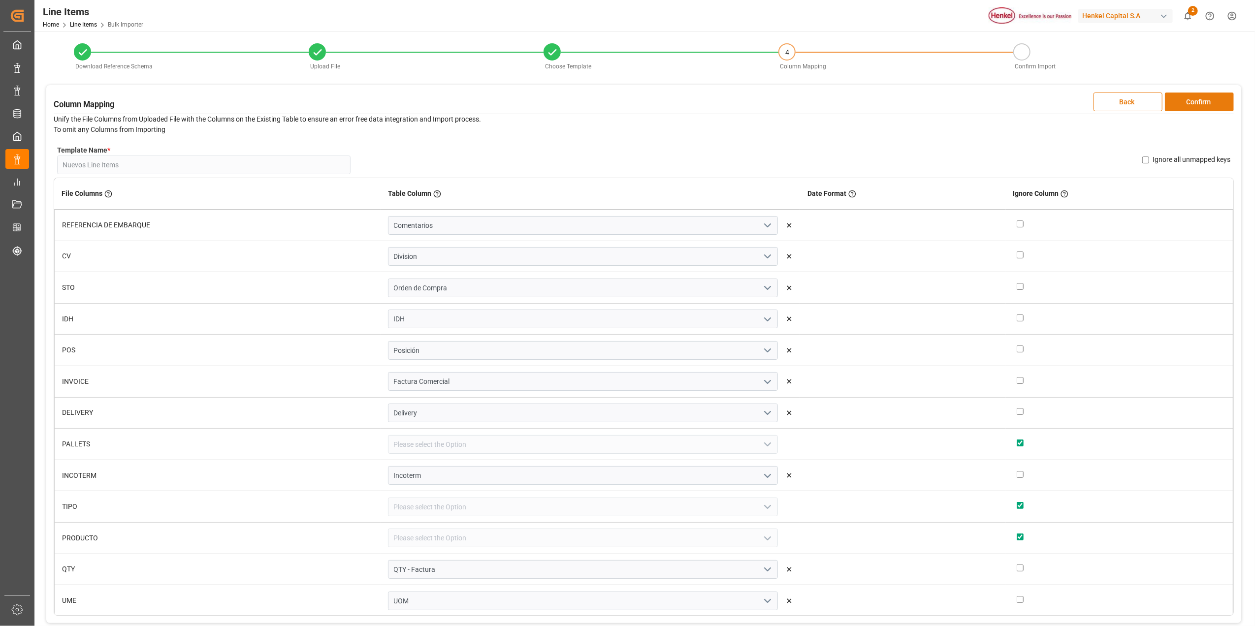
click at [1199, 103] on button "Confirm" at bounding box center [1199, 102] width 69 height 19
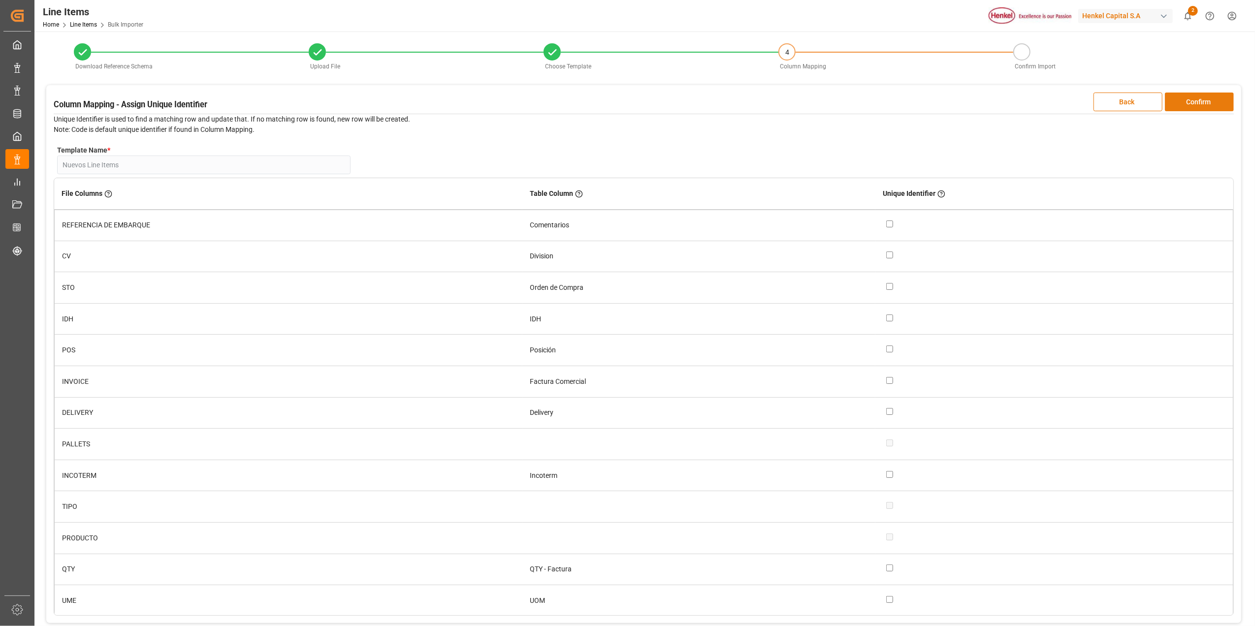
click at [1199, 103] on button "Confirm" at bounding box center [1199, 102] width 69 height 19
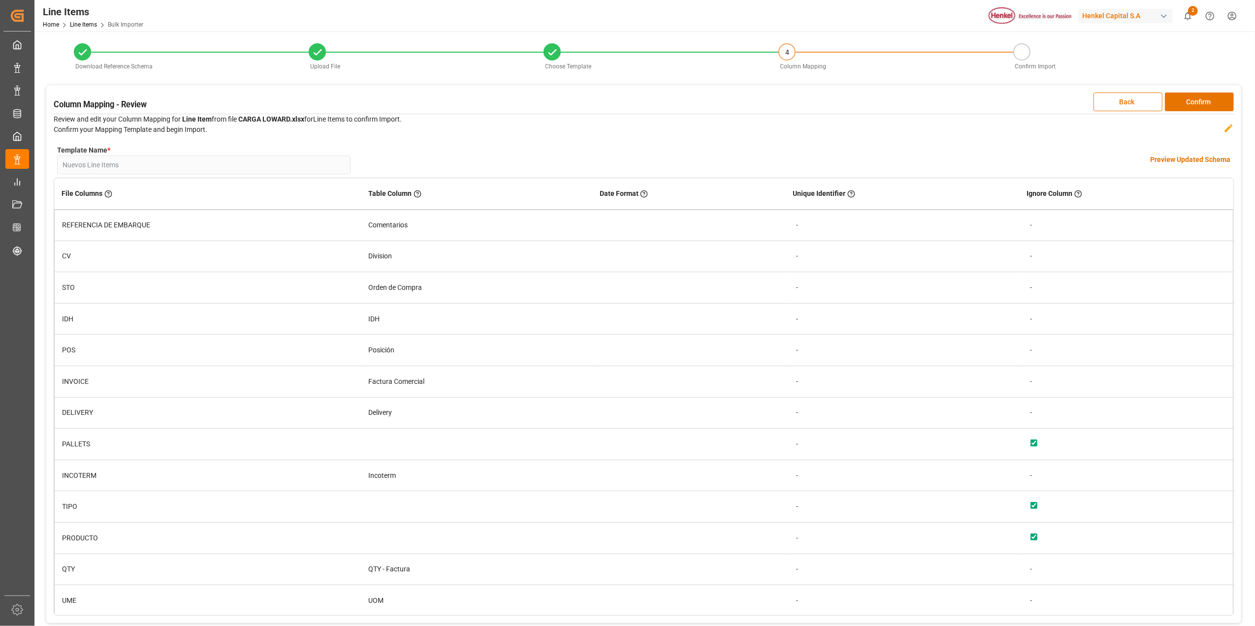
click at [1197, 160] on h4 "Preview Updated Schema" at bounding box center [1190, 160] width 80 height 10
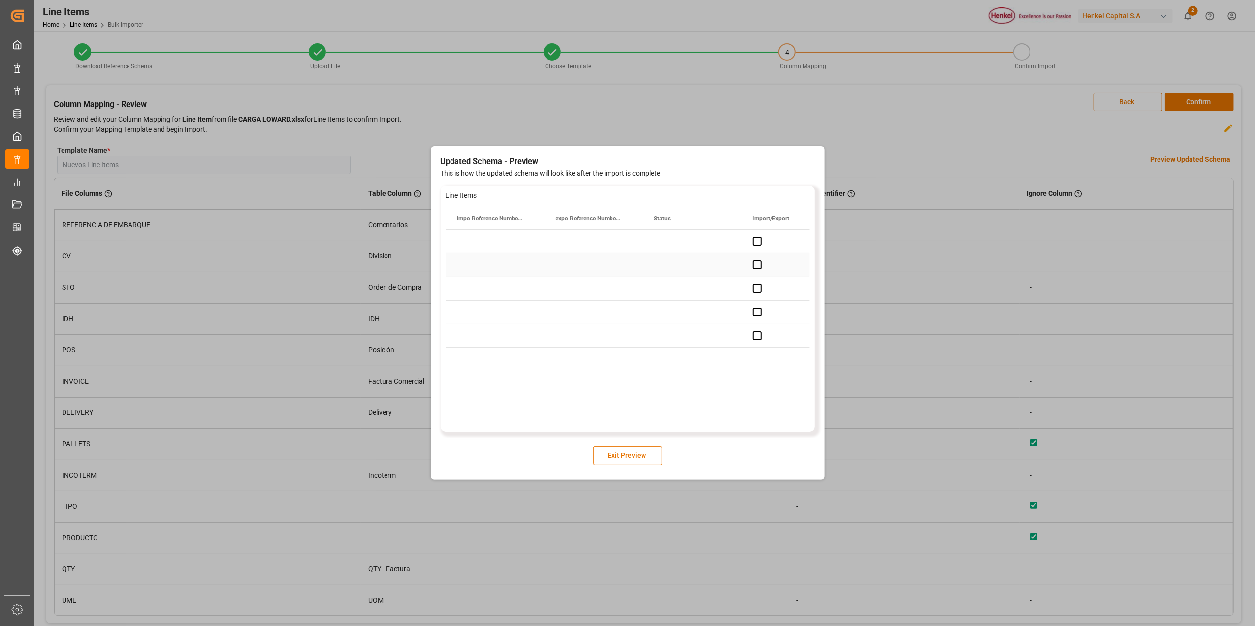
click at [705, 263] on div "Press SPACE to select this row." at bounding box center [692, 265] width 98 height 23
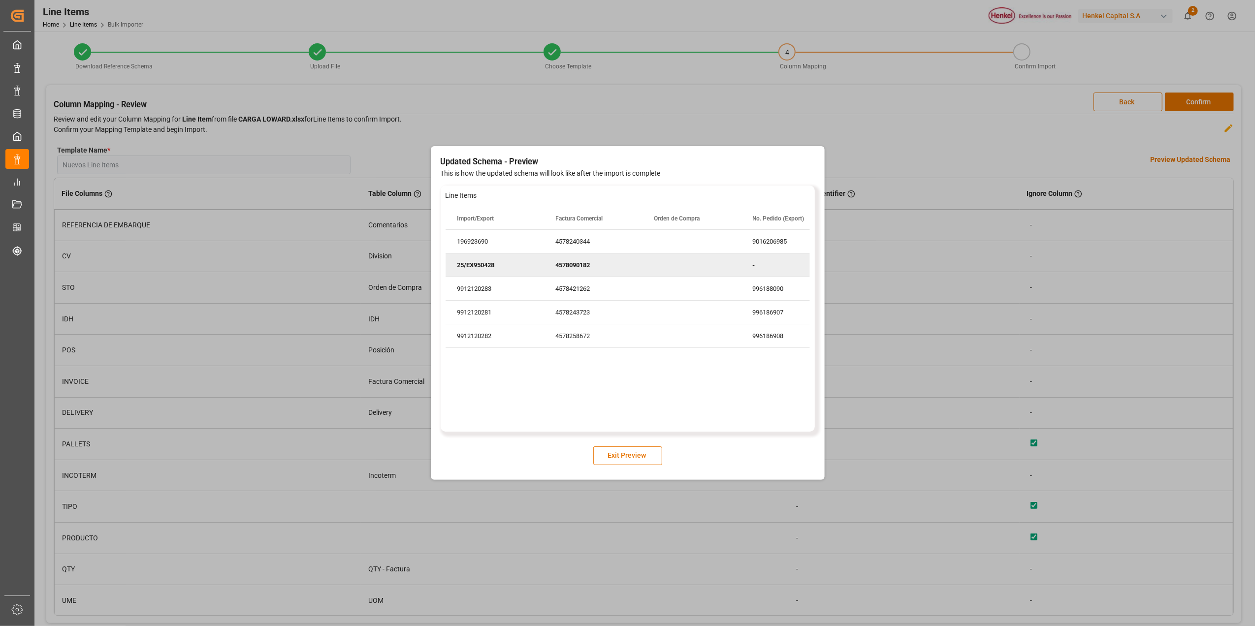
scroll to position [0, 295]
click at [646, 455] on button "Exit Preview" at bounding box center [627, 456] width 69 height 19
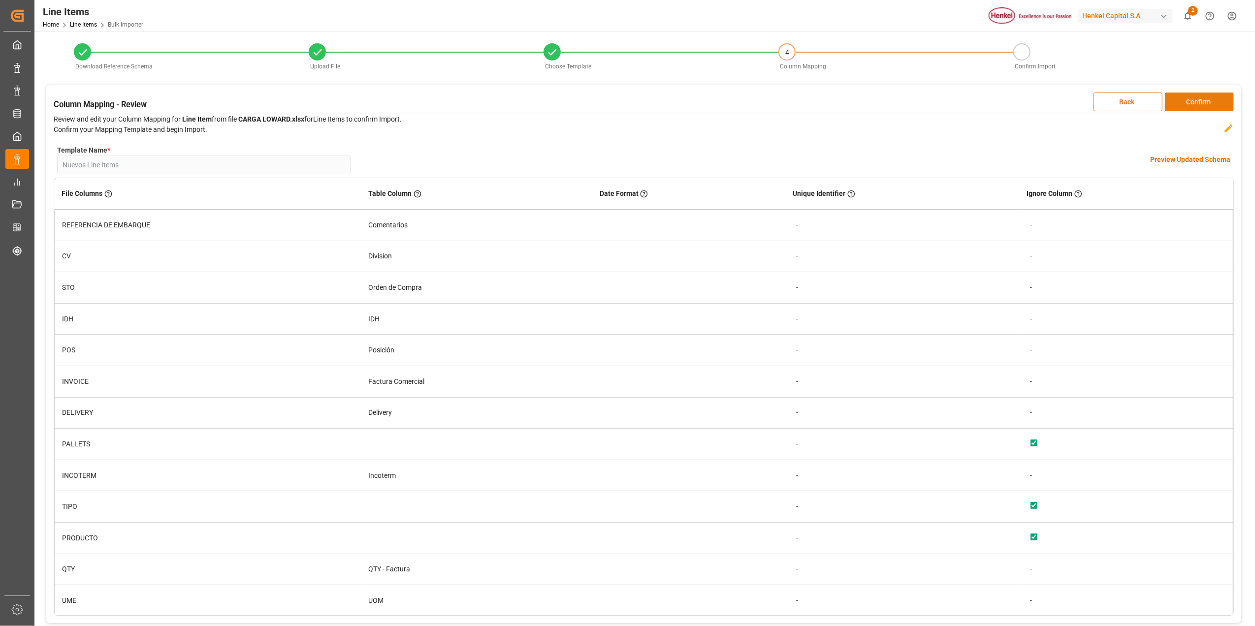
click at [1219, 103] on button "Confirm" at bounding box center [1199, 102] width 69 height 19
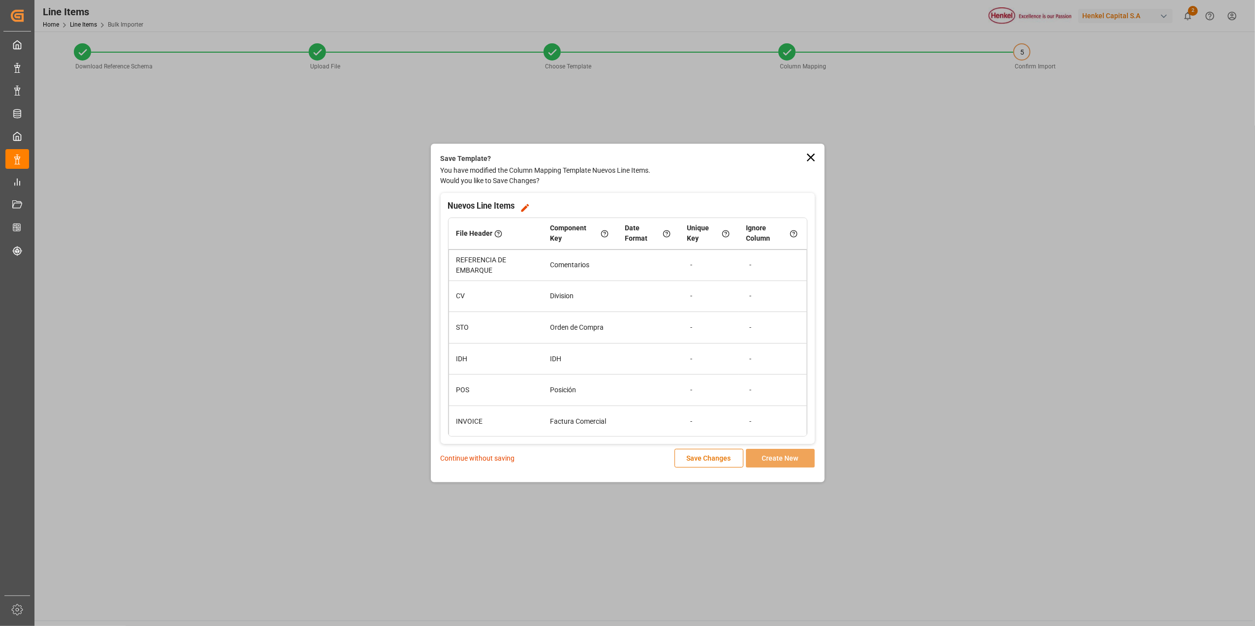
click at [484, 457] on p "Continue without saving" at bounding box center [478, 458] width 74 height 10
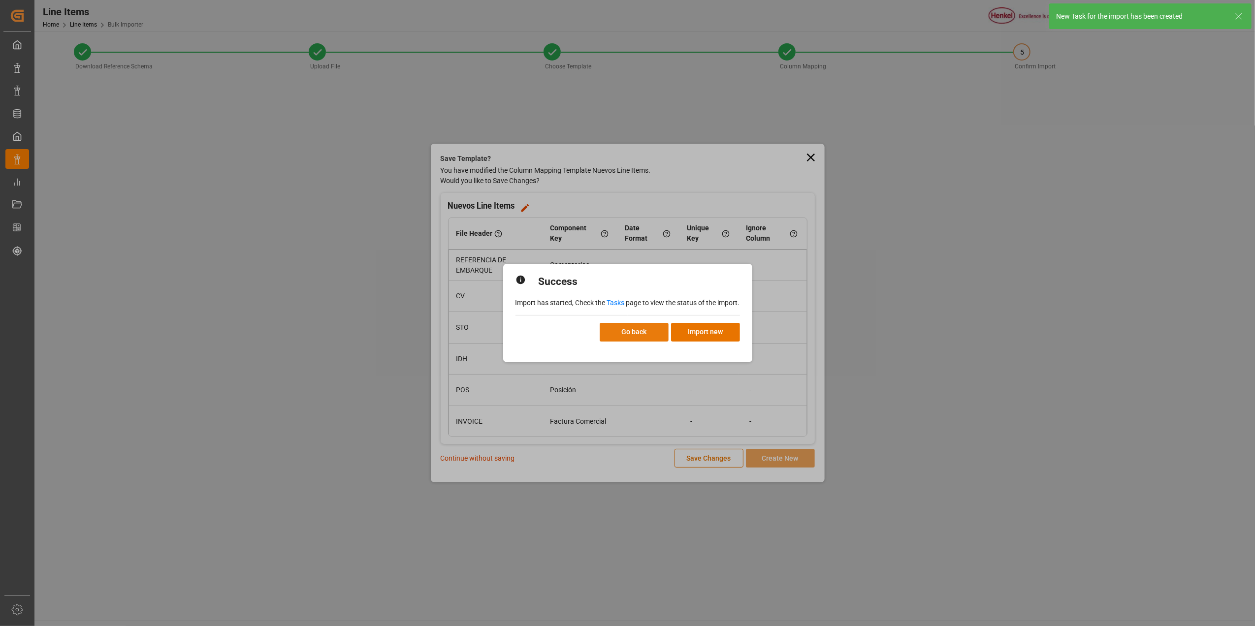
click at [652, 335] on button "Go back" at bounding box center [634, 332] width 69 height 19
